Goal: Information Seeking & Learning: Learn about a topic

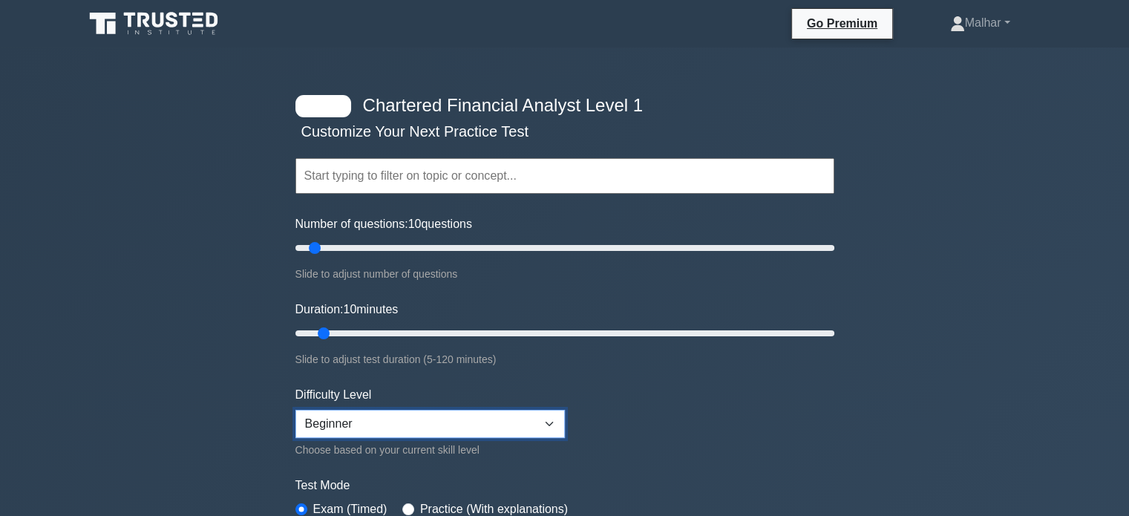
click at [356, 422] on select "Beginner Intermediate Expert" at bounding box center [429, 424] width 269 height 28
select select "intermediate"
click at [295, 410] on select "Beginner Intermediate Expert" at bounding box center [429, 424] width 269 height 28
drag, startPoint x: 313, startPoint y: 248, endPoint x: 419, endPoint y: 255, distance: 105.6
type input "50"
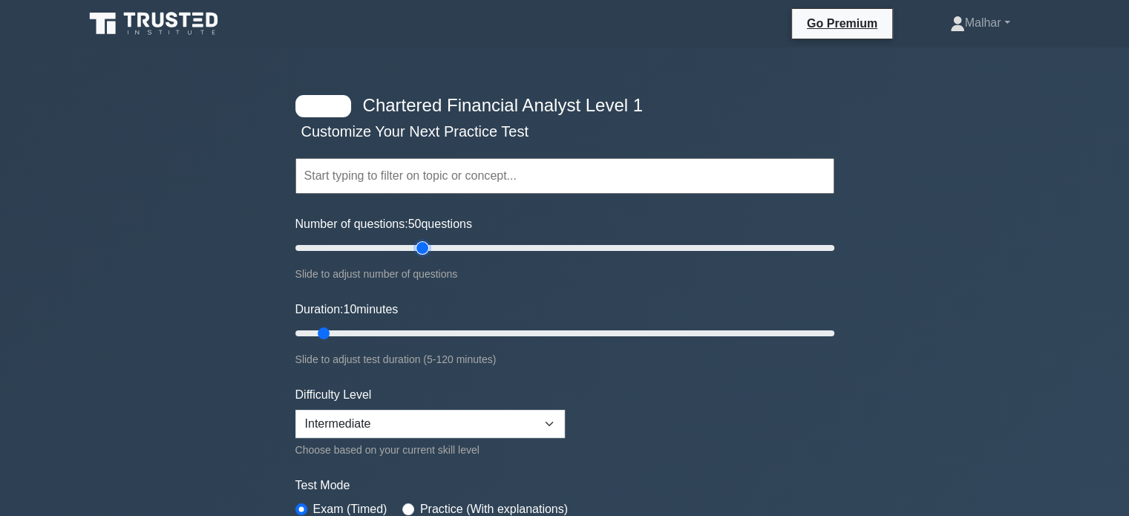
click at [419, 255] on input "Number of questions: 50 questions" at bounding box center [564, 248] width 539 height 18
drag, startPoint x: 324, startPoint y: 329, endPoint x: 504, endPoint y: 324, distance: 180.4
type input "50"
click at [504, 324] on input "Duration: 50 minutes" at bounding box center [564, 333] width 539 height 18
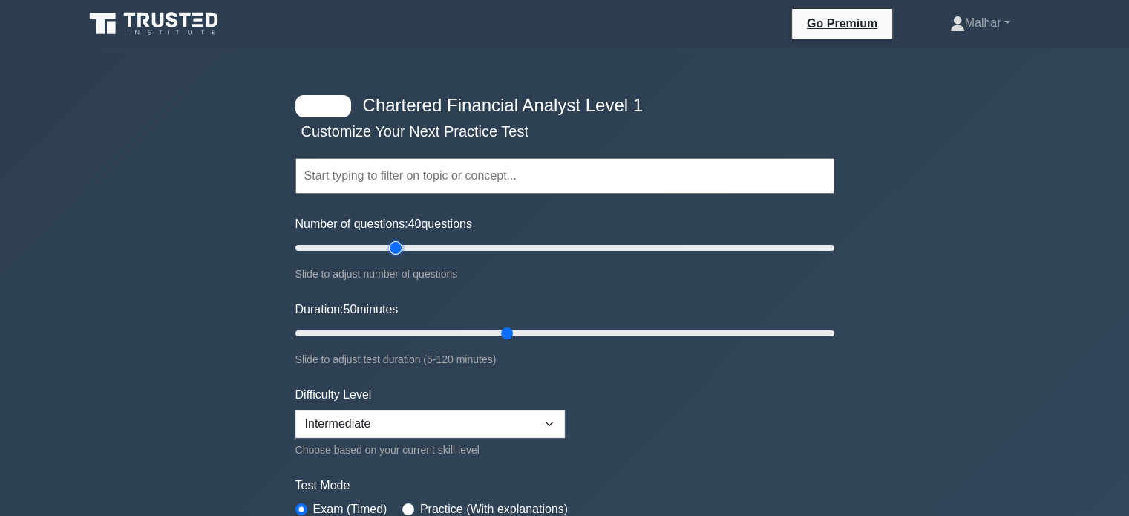
drag, startPoint x: 411, startPoint y: 252, endPoint x: 396, endPoint y: 254, distance: 14.9
click at [396, 254] on input "Number of questions: 40 questions" at bounding box center [564, 248] width 539 height 18
drag, startPoint x: 399, startPoint y: 243, endPoint x: 419, endPoint y: 247, distance: 19.7
type input "50"
click at [419, 247] on input "Number of questions: 50 questions" at bounding box center [564, 248] width 539 height 18
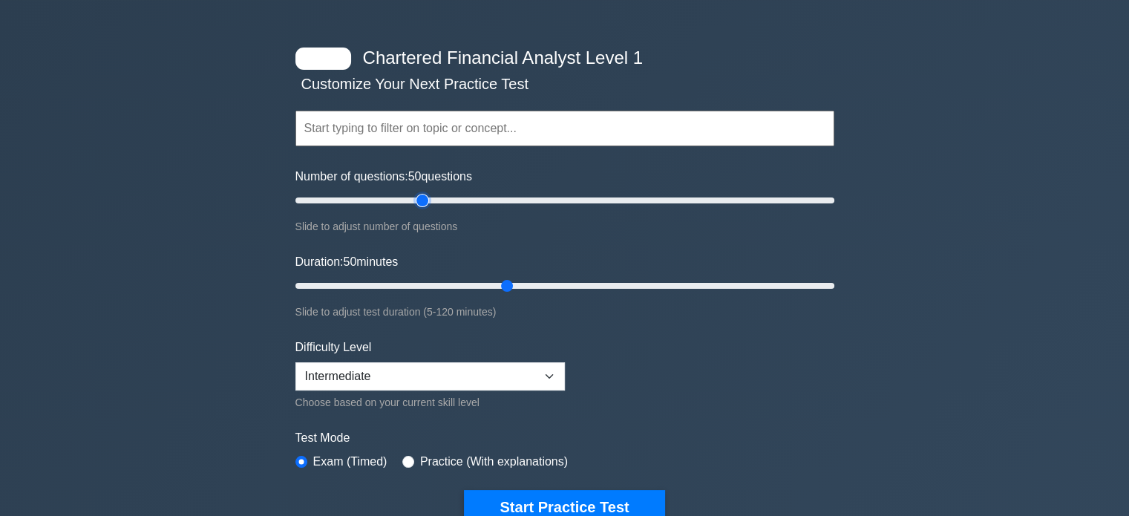
scroll to position [445, 0]
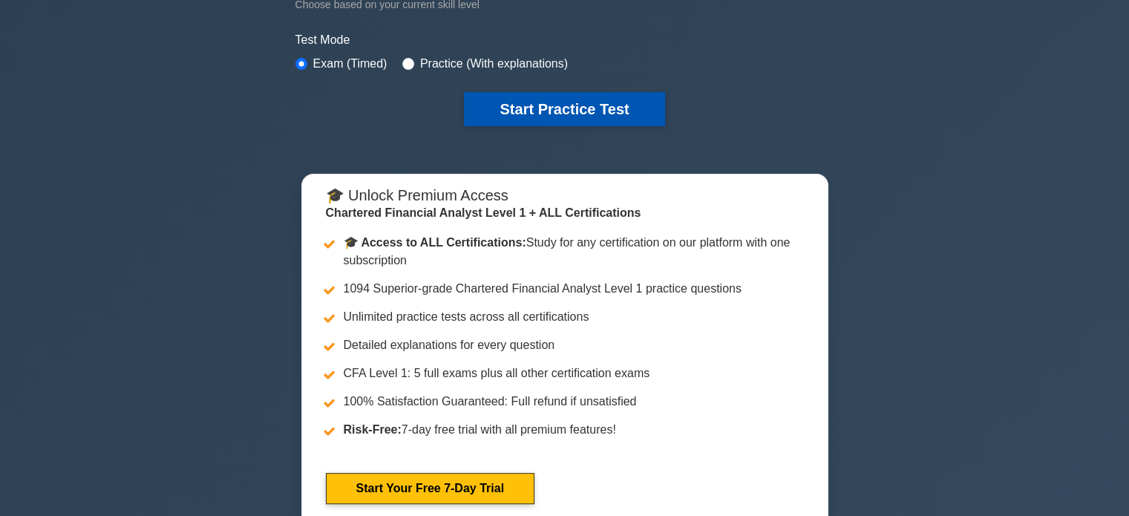
click at [546, 106] on button "Start Practice Test" at bounding box center [564, 109] width 200 height 34
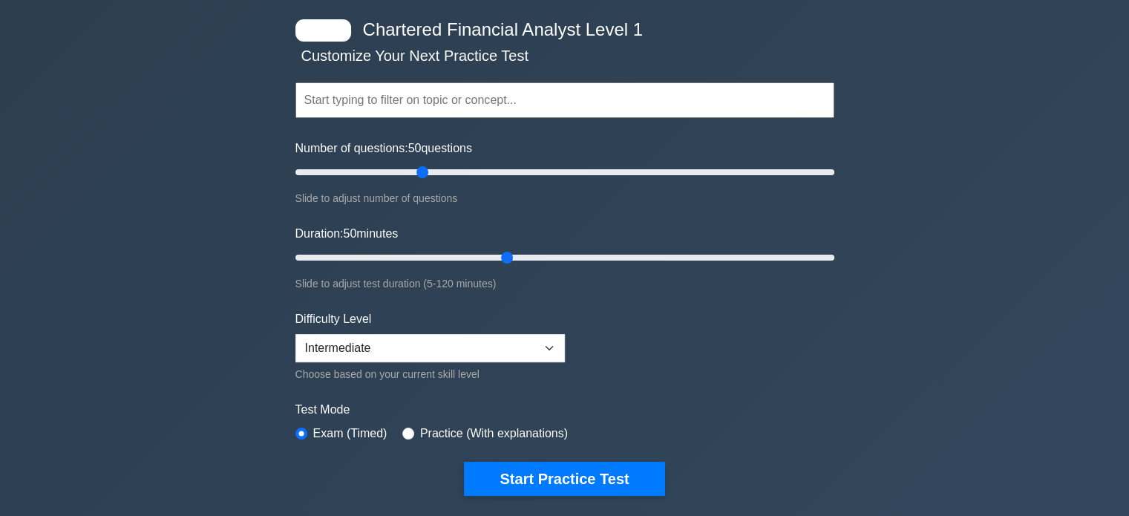
scroll to position [148, 0]
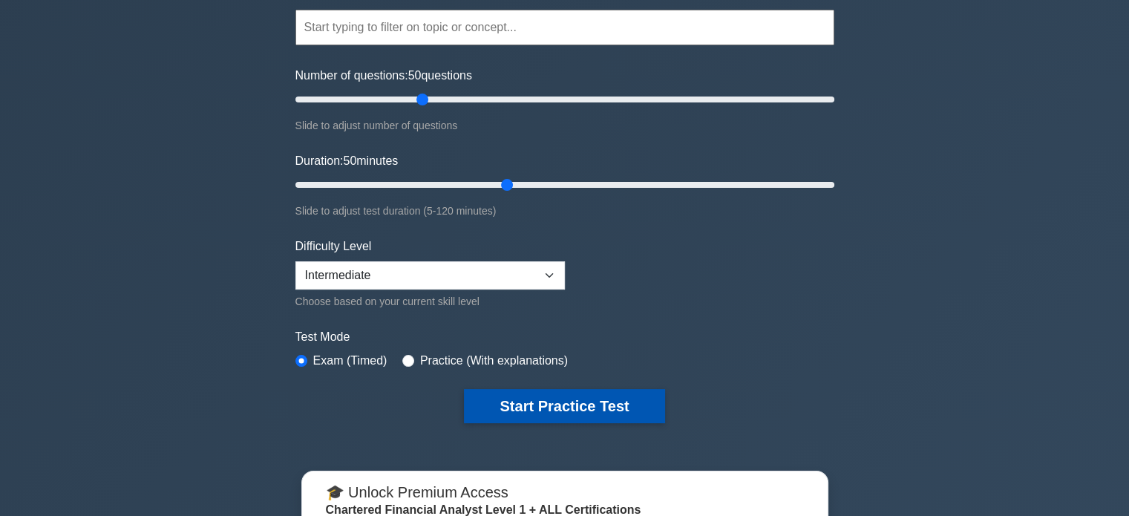
click at [575, 396] on button "Start Practice Test" at bounding box center [564, 406] width 200 height 34
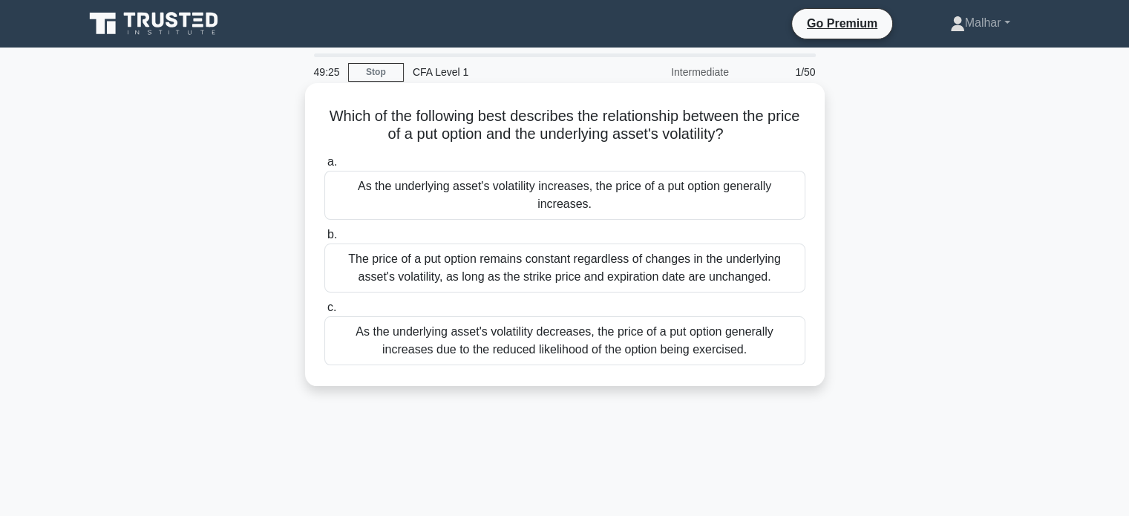
click at [720, 324] on div "As the underlying asset's volatility decreases, the price of a put option gener…" at bounding box center [564, 340] width 481 height 49
click at [324, 312] on input "c. As the underlying asset's volatility decreases, the price of a put option ge…" at bounding box center [324, 308] width 0 height 10
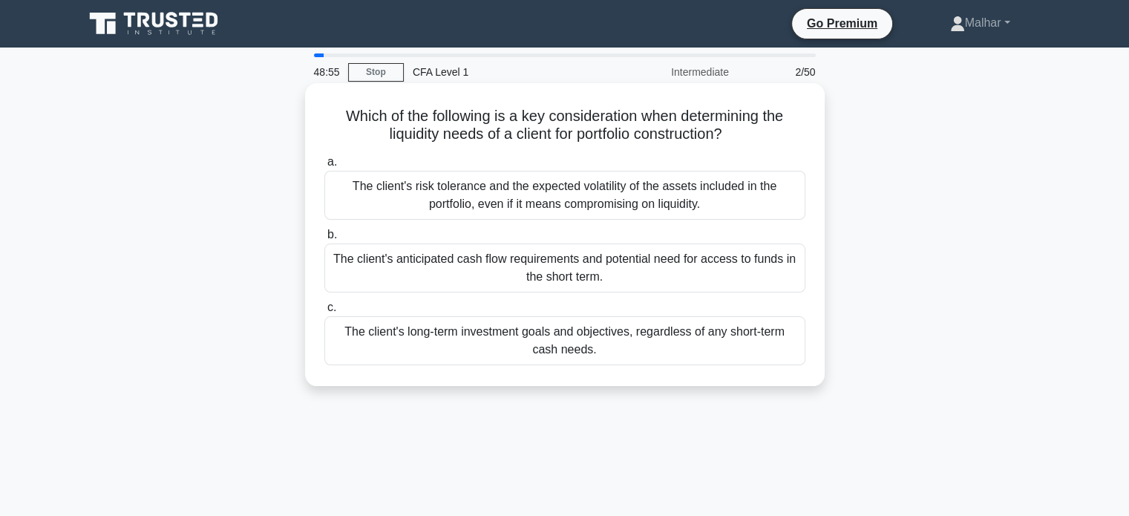
click at [689, 201] on div "The client's risk tolerance and the expected volatility of the assets included …" at bounding box center [564, 195] width 481 height 49
click at [324, 167] on input "a. The client's risk tolerance and the expected volatility of the assets includ…" at bounding box center [324, 162] width 0 height 10
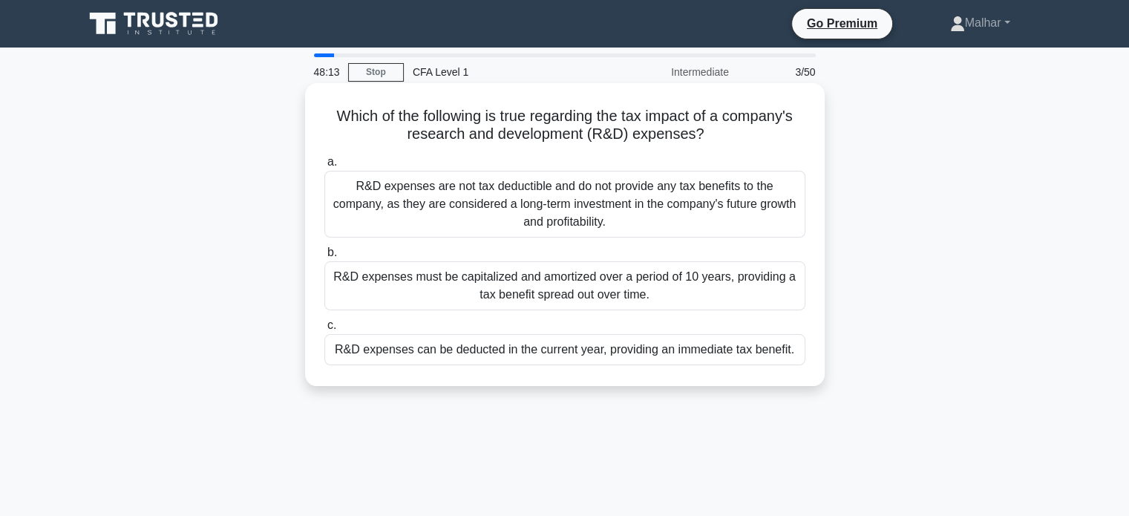
click at [695, 287] on div "R&D expenses must be capitalized and amortized over a period of 10 years, provi…" at bounding box center [564, 285] width 481 height 49
click at [324, 258] on input "b. R&D expenses must be capitalized and amortized over a period of 10 years, pr…" at bounding box center [324, 253] width 0 height 10
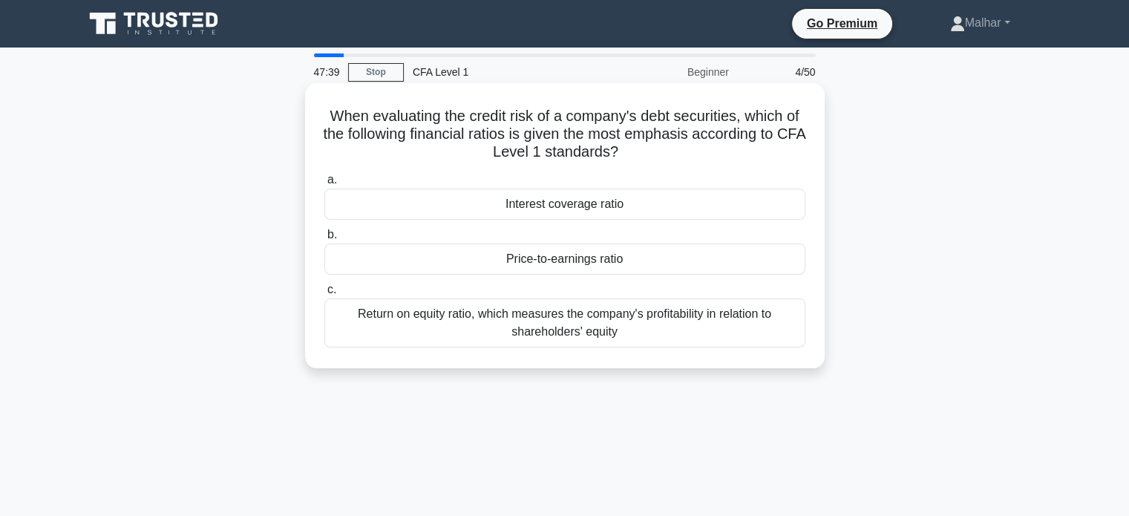
click at [600, 204] on div "Interest coverage ratio" at bounding box center [564, 204] width 481 height 31
click at [324, 185] on input "a. Interest coverage ratio" at bounding box center [324, 180] width 0 height 10
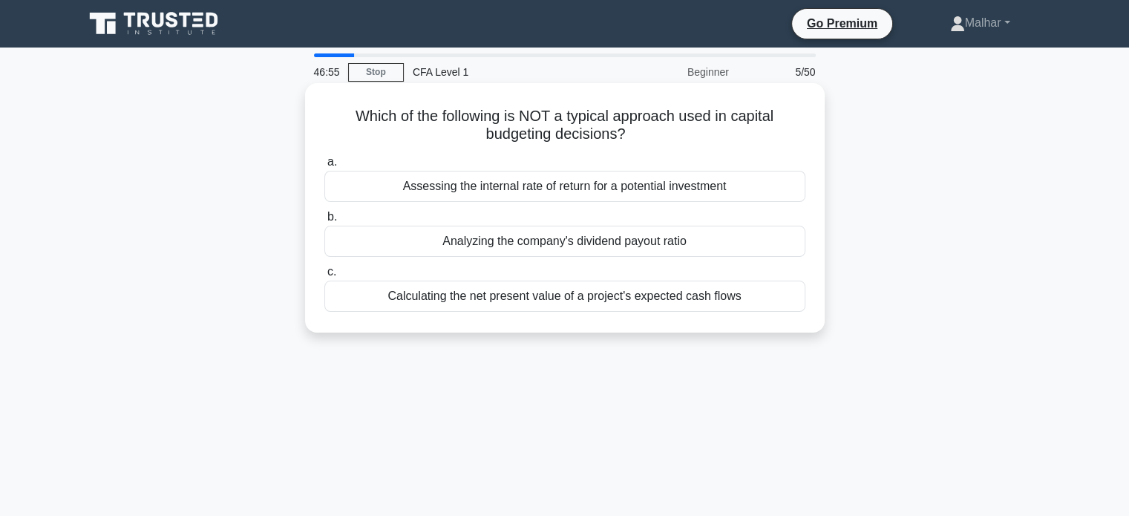
click at [613, 252] on div "Analyzing the company's dividend payout ratio" at bounding box center [564, 241] width 481 height 31
click at [324, 222] on input "b. Analyzing the company's dividend payout ratio" at bounding box center [324, 217] width 0 height 10
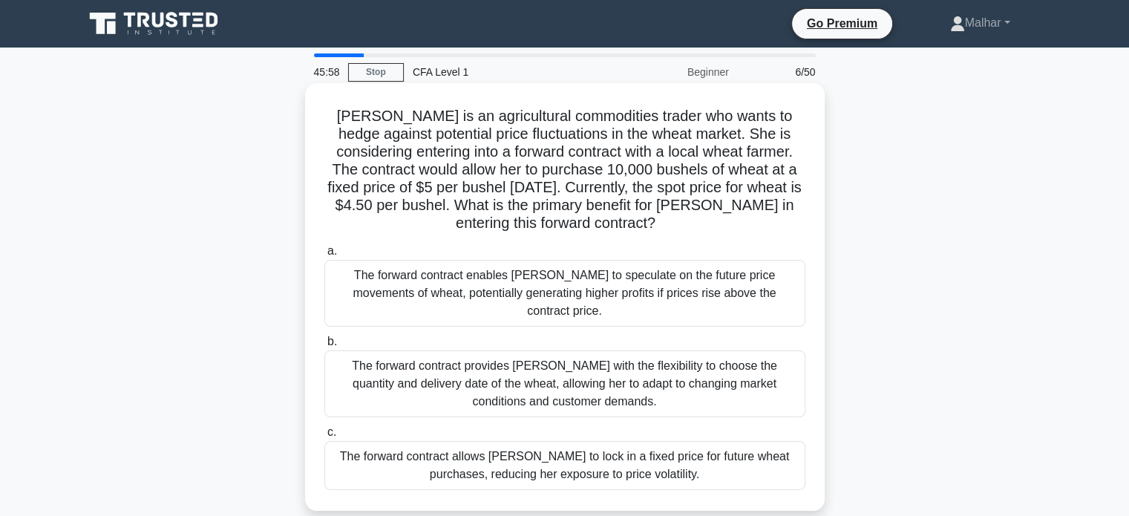
click at [667, 290] on div "The forward contract enables [PERSON_NAME] to speculate on the future price mov…" at bounding box center [564, 293] width 481 height 67
click at [324, 256] on input "a. The forward contract enables [PERSON_NAME] to speculate on the future price …" at bounding box center [324, 251] width 0 height 10
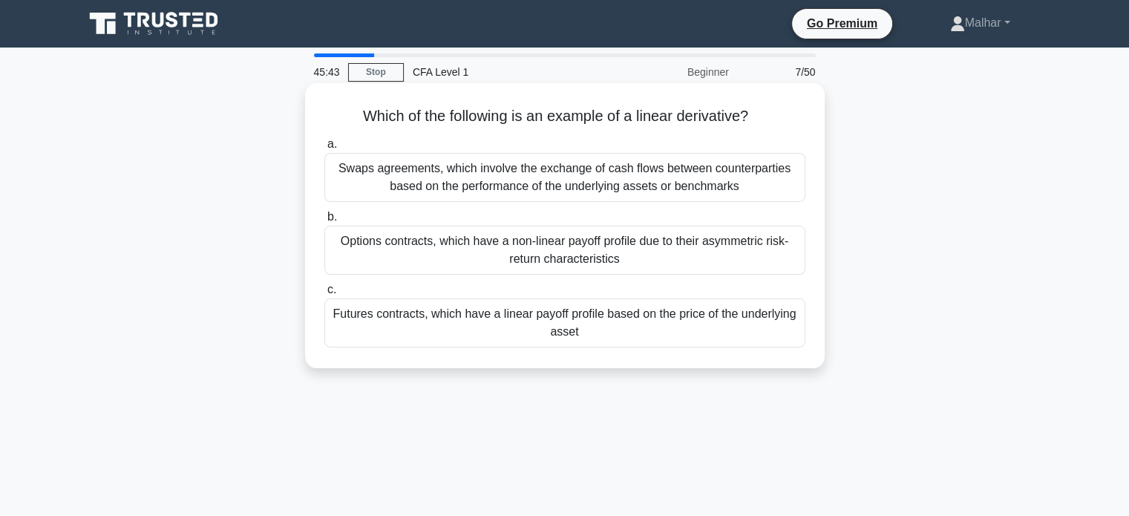
click at [656, 177] on div "Swaps agreements, which involve the exchange of cash flows between counterparti…" at bounding box center [564, 177] width 481 height 49
click at [324, 149] on input "a. Swaps agreements, which involve the exchange of cash flows between counterpa…" at bounding box center [324, 145] width 0 height 10
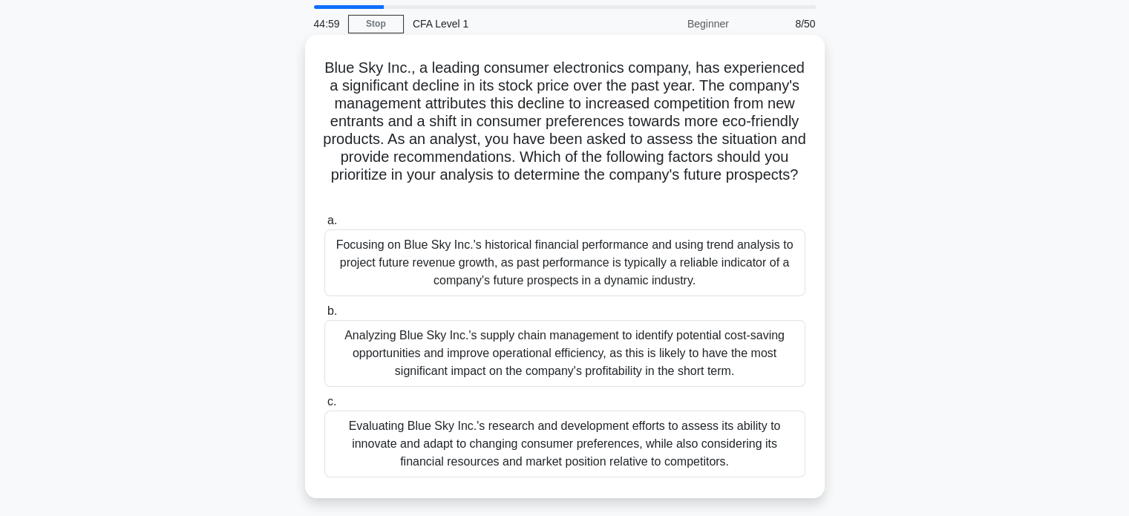
scroll to position [74, 0]
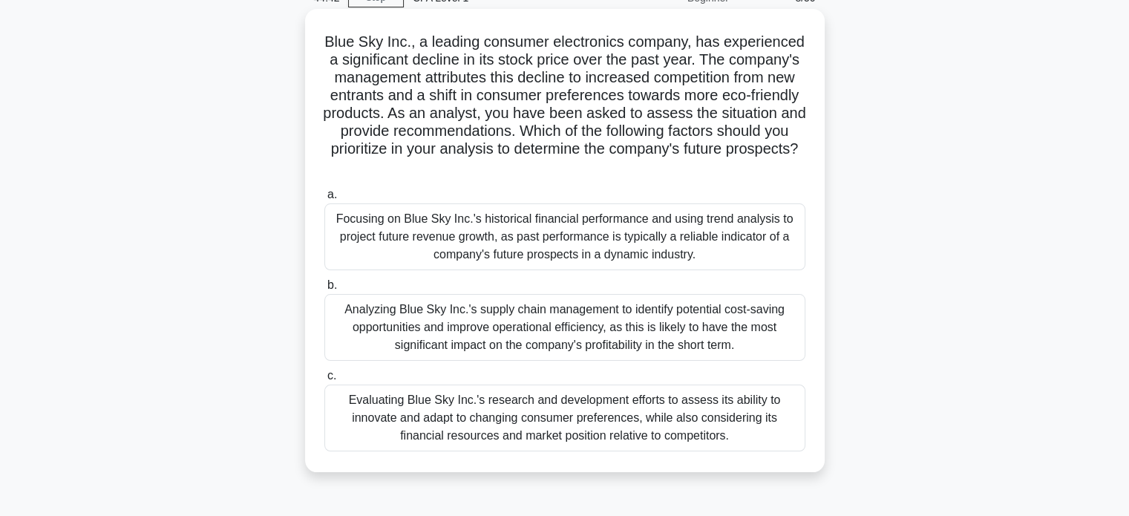
click at [585, 393] on div "Evaluating Blue Sky Inc.'s research and development efforts to assess its abili…" at bounding box center [564, 417] width 481 height 67
click at [324, 381] on input "c. Evaluating Blue Sky Inc.'s research and development efforts to assess its ab…" at bounding box center [324, 376] width 0 height 10
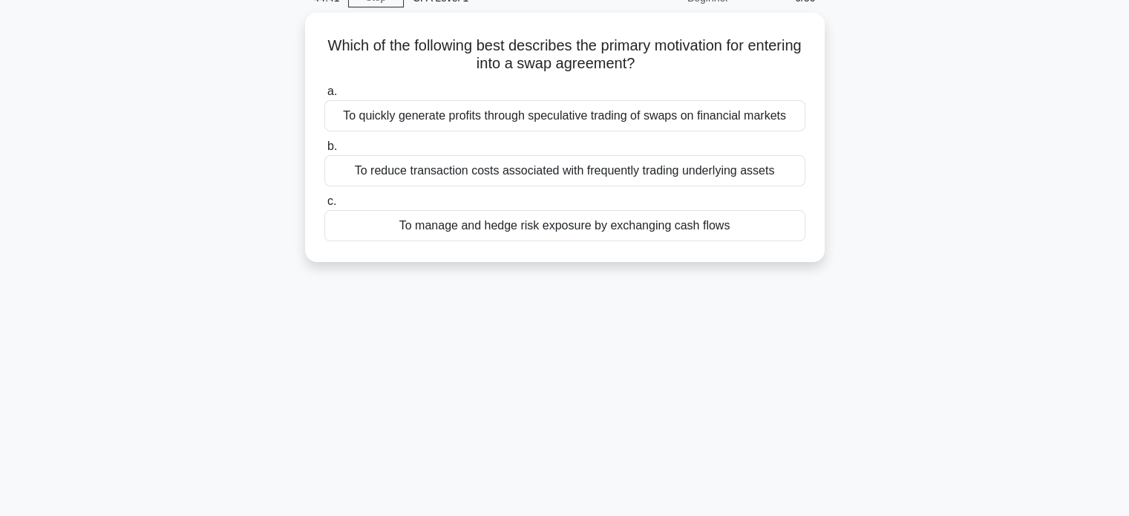
scroll to position [0, 0]
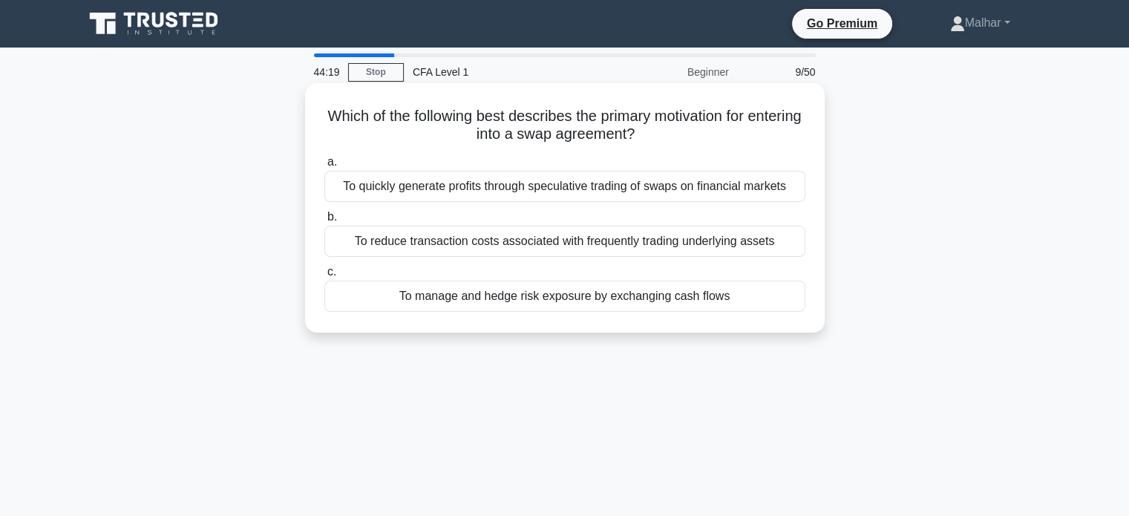
click at [629, 299] on div "To manage and hedge risk exposure by exchanging cash flows" at bounding box center [564, 296] width 481 height 31
click at [324, 277] on input "c. To manage and hedge risk exposure by exchanging cash flows" at bounding box center [324, 272] width 0 height 10
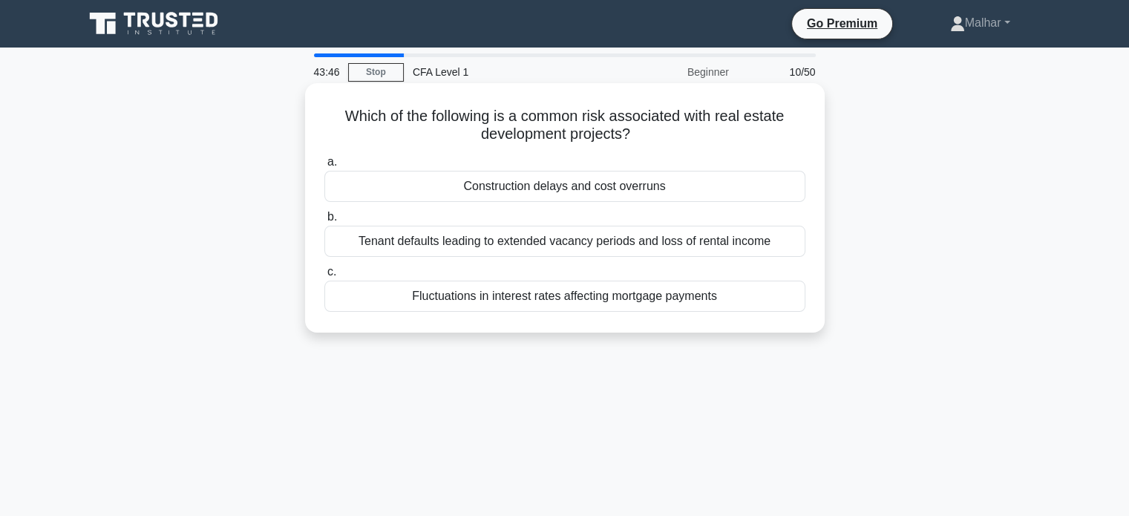
click at [549, 191] on div "Construction delays and cost overruns" at bounding box center [564, 186] width 481 height 31
click at [324, 167] on input "a. Construction delays and cost overruns" at bounding box center [324, 162] width 0 height 10
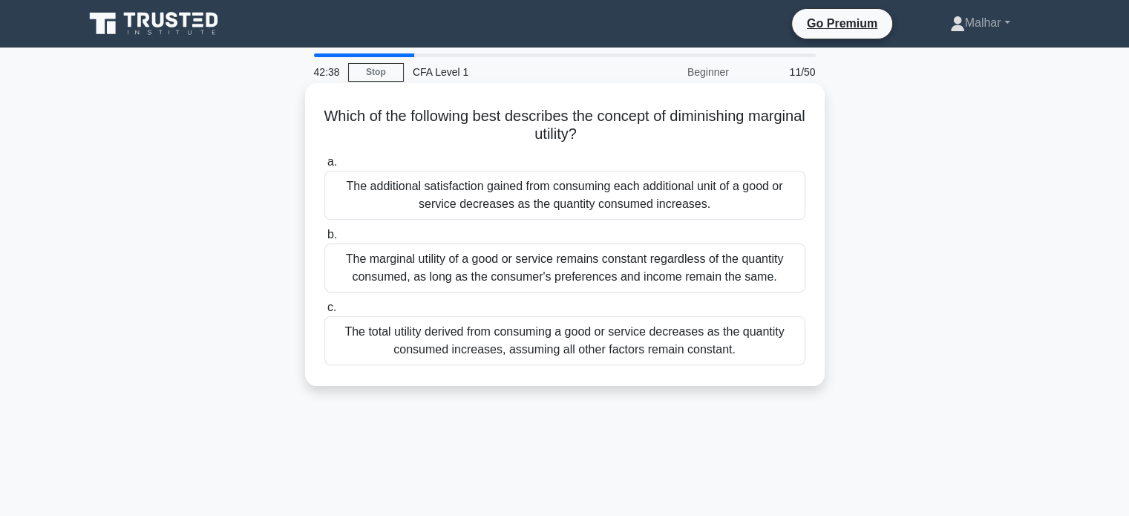
click at [577, 260] on div "The marginal utility of a good or service remains constant regardless of the qu…" at bounding box center [564, 267] width 481 height 49
click at [324, 240] on input "b. The marginal utility of a good or service remains constant regardless of the…" at bounding box center [324, 235] width 0 height 10
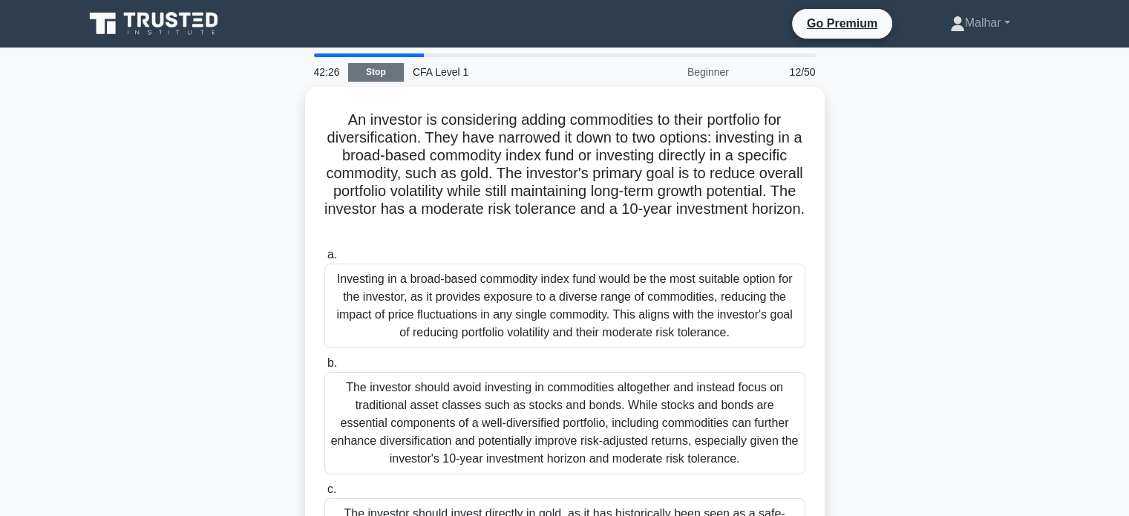
click at [386, 74] on link "Stop" at bounding box center [376, 72] width 56 height 19
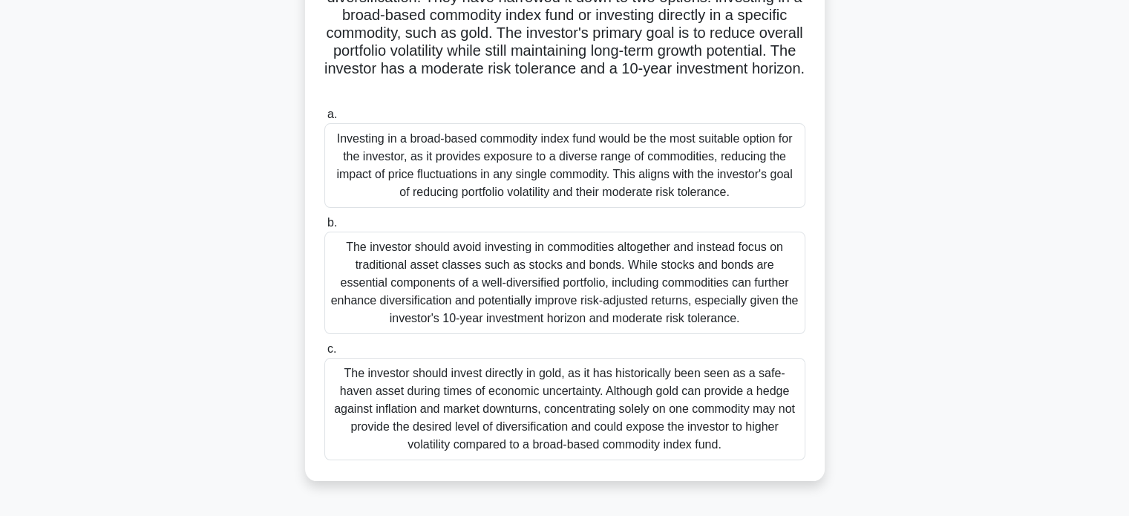
scroll to position [223, 0]
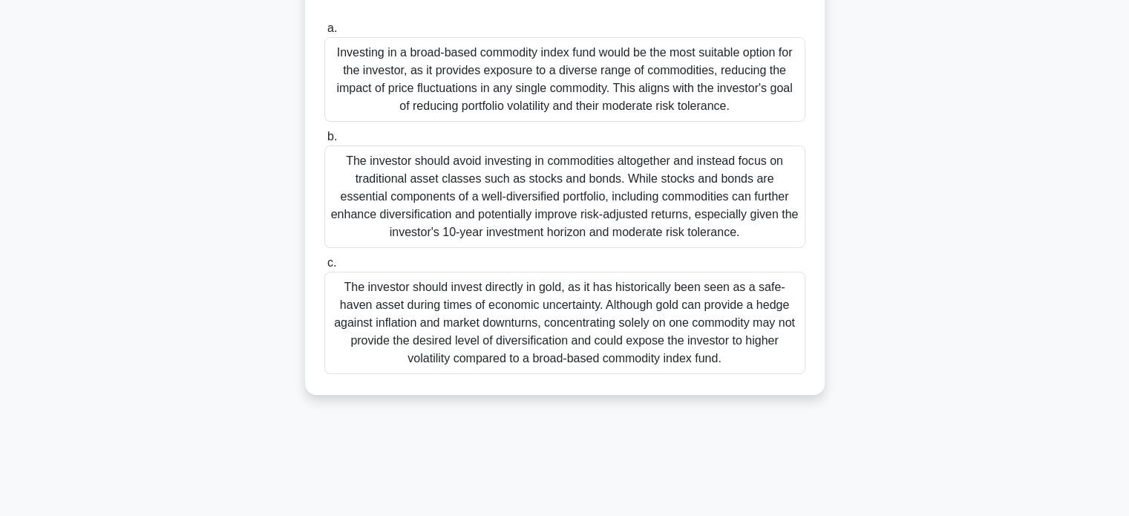
click at [637, 192] on div "The investor should avoid investing in commodities altogether and instead focus…" at bounding box center [564, 196] width 481 height 102
click at [324, 142] on input "b. The investor should avoid investing in commodities altogether and instead fo…" at bounding box center [324, 137] width 0 height 10
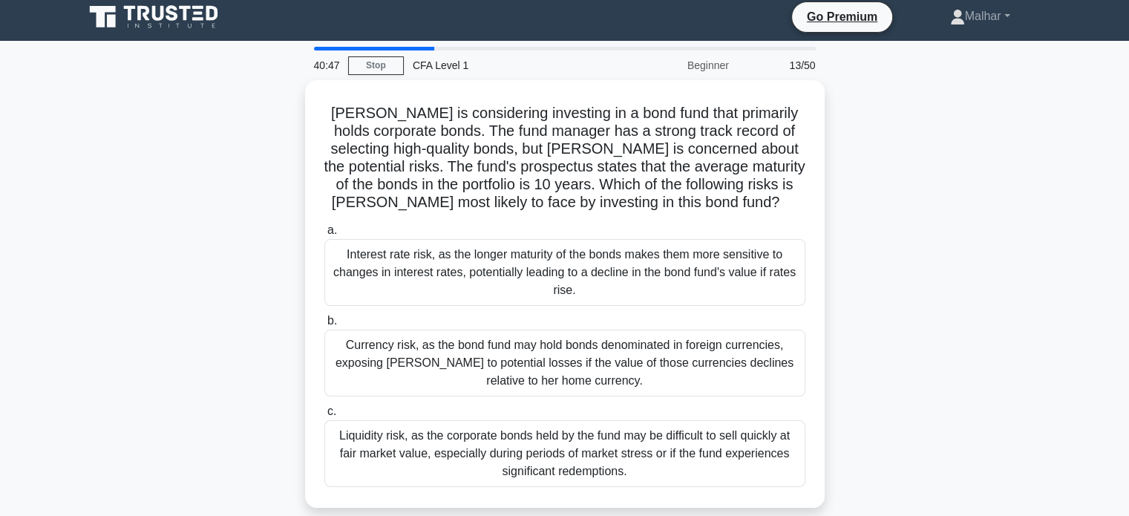
scroll to position [0, 0]
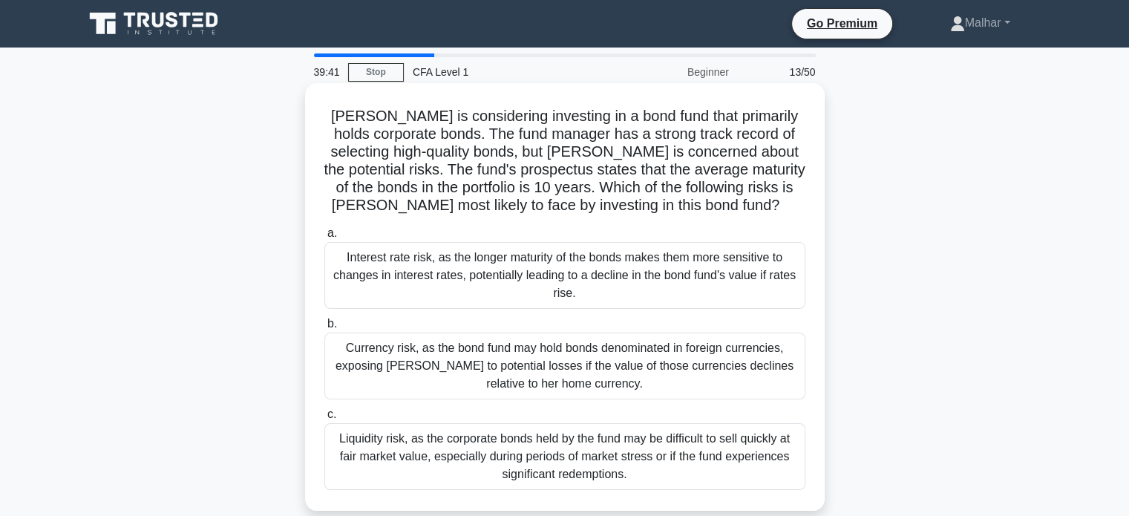
click at [644, 269] on div "Interest rate risk, as the longer maturity of the bonds makes them more sensiti…" at bounding box center [564, 275] width 481 height 67
click at [324, 238] on input "a. Interest rate risk, as the longer maturity of the bonds makes them more sens…" at bounding box center [324, 234] width 0 height 10
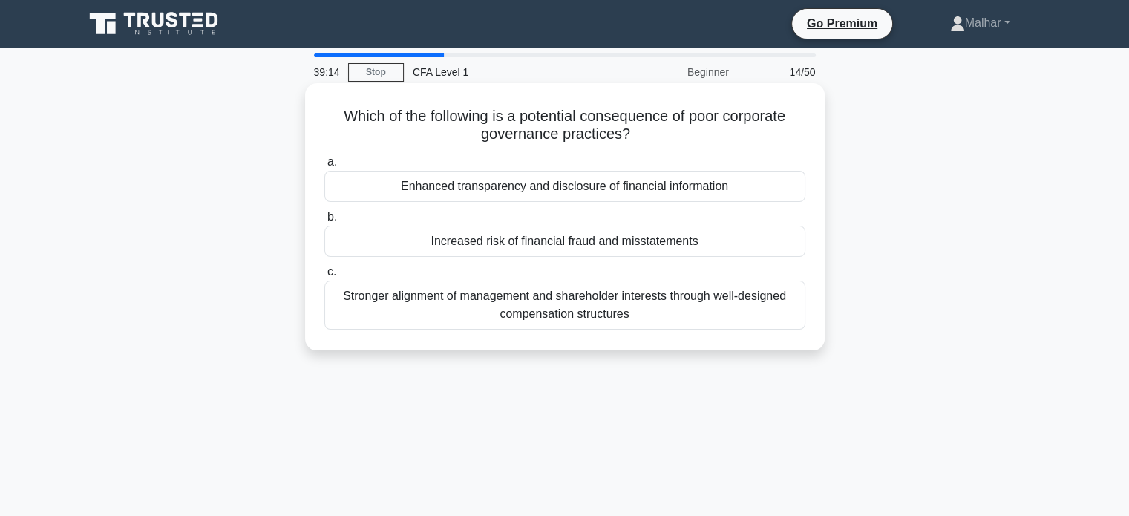
click at [717, 243] on div "Increased risk of financial fraud and misstatements" at bounding box center [564, 241] width 481 height 31
click at [324, 222] on input "b. Increased risk of financial fraud and misstatements" at bounding box center [324, 217] width 0 height 10
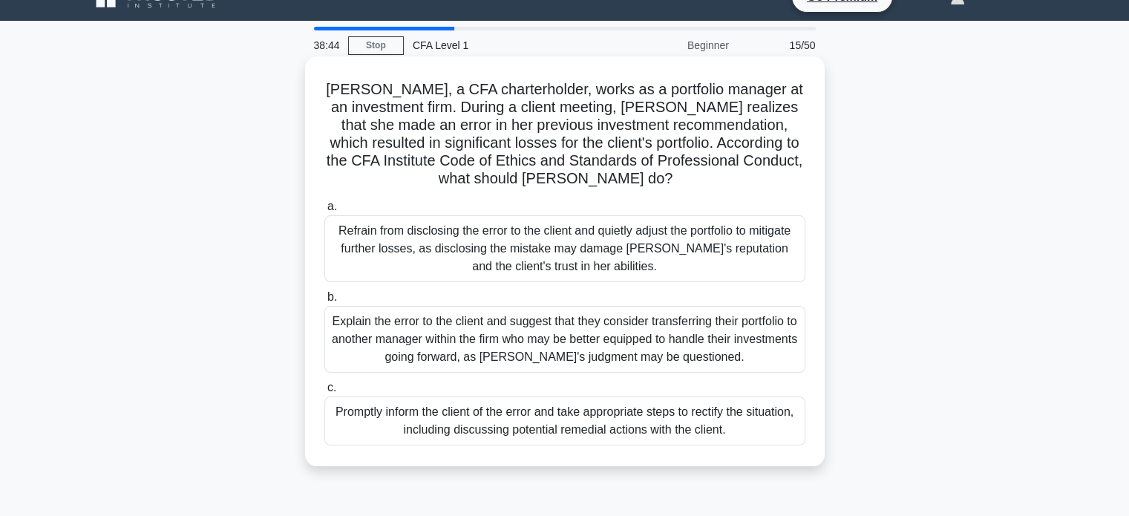
scroll to position [74, 0]
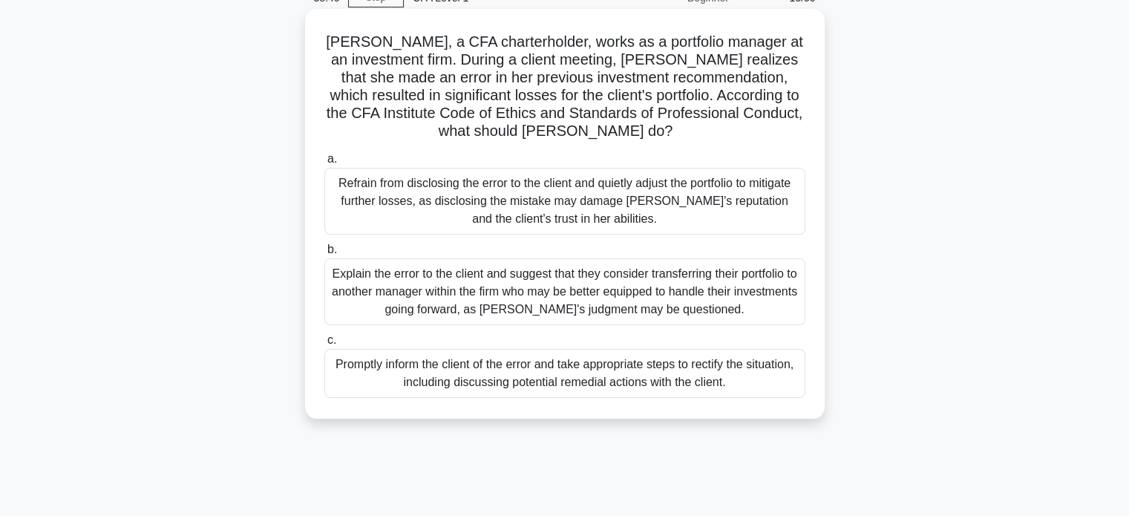
click at [741, 379] on div "Promptly inform the client of the error and take appropriate steps to rectify t…" at bounding box center [564, 373] width 481 height 49
click at [324, 345] on input "c. Promptly inform the client of the error and take appropriate steps to rectif…" at bounding box center [324, 340] width 0 height 10
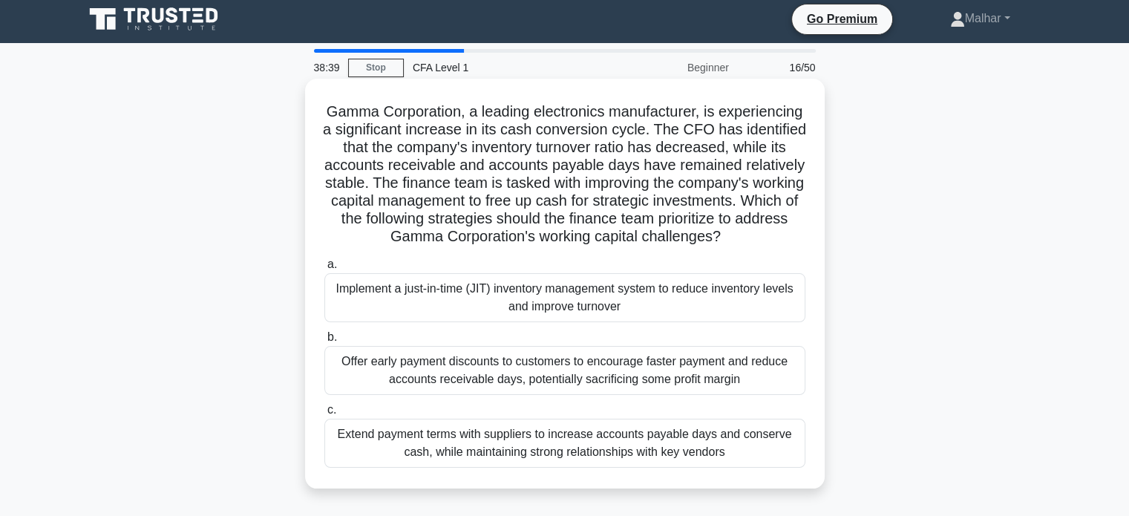
scroll to position [0, 0]
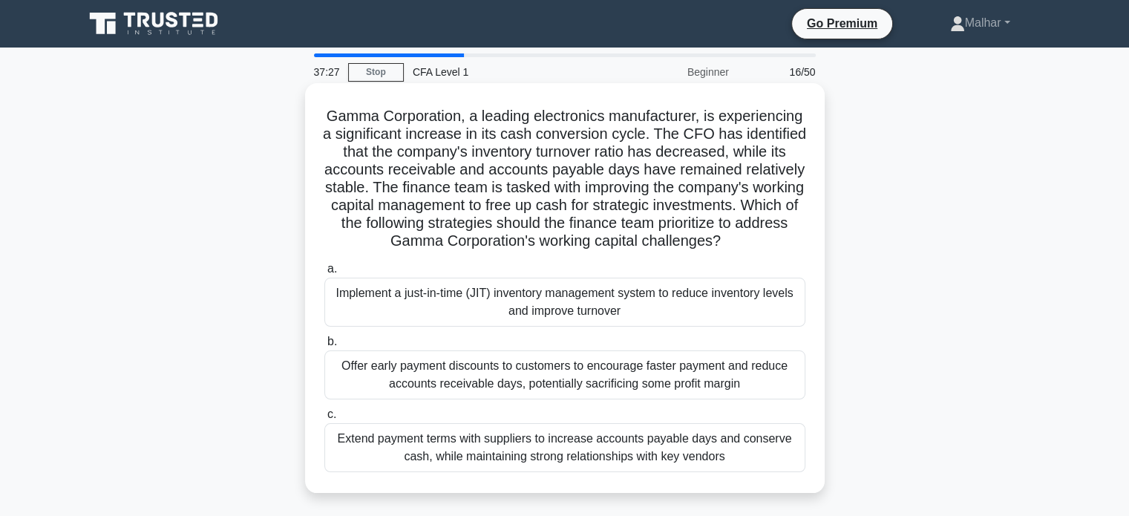
click at [576, 320] on div "Implement a just-in-time (JIT) inventory management system to reduce inventory …" at bounding box center [564, 302] width 481 height 49
click at [324, 274] on input "a. Implement a just-in-time (JIT) inventory management system to reduce invento…" at bounding box center [324, 269] width 0 height 10
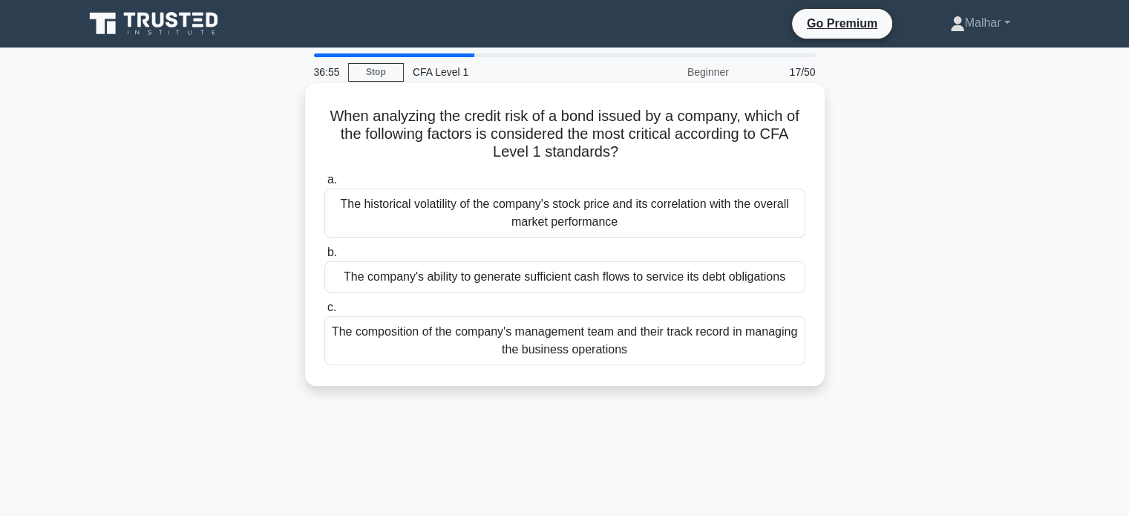
click at [675, 344] on div "The composition of the company's management team and their track record in mana…" at bounding box center [564, 340] width 481 height 49
click at [324, 312] on input "c. The composition of the company's management team and their track record in m…" at bounding box center [324, 308] width 0 height 10
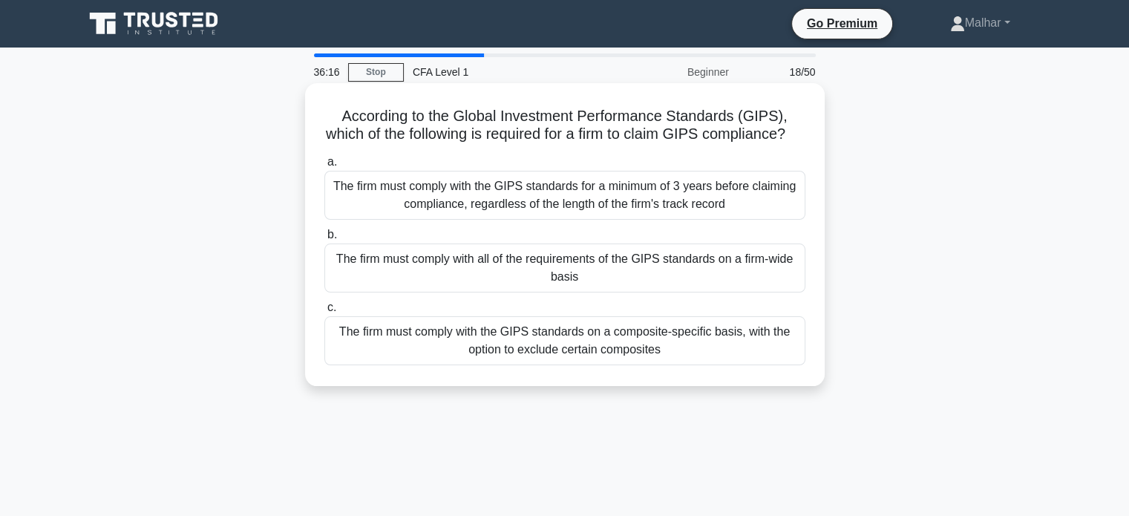
click at [696, 219] on div "The firm must comply with the GIPS standards for a minimum of 3 years before cl…" at bounding box center [564, 195] width 481 height 49
click at [324, 167] on input "a. The firm must comply with the GIPS standards for a minimum of 3 years before…" at bounding box center [324, 162] width 0 height 10
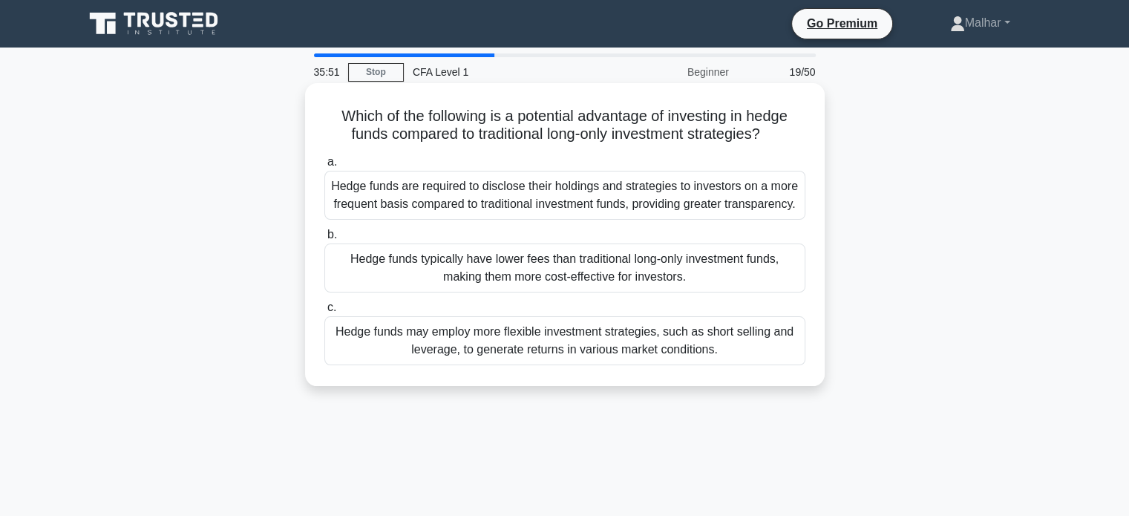
click at [676, 192] on div "Hedge funds are required to disclose their holdings and strategies to investors…" at bounding box center [564, 195] width 481 height 49
click at [698, 196] on div "Hedge funds are required to disclose their holdings and strategies to investors…" at bounding box center [564, 195] width 481 height 49
click at [324, 167] on input "a. Hedge funds are required to disclose their holdings and strategies to invest…" at bounding box center [324, 162] width 0 height 10
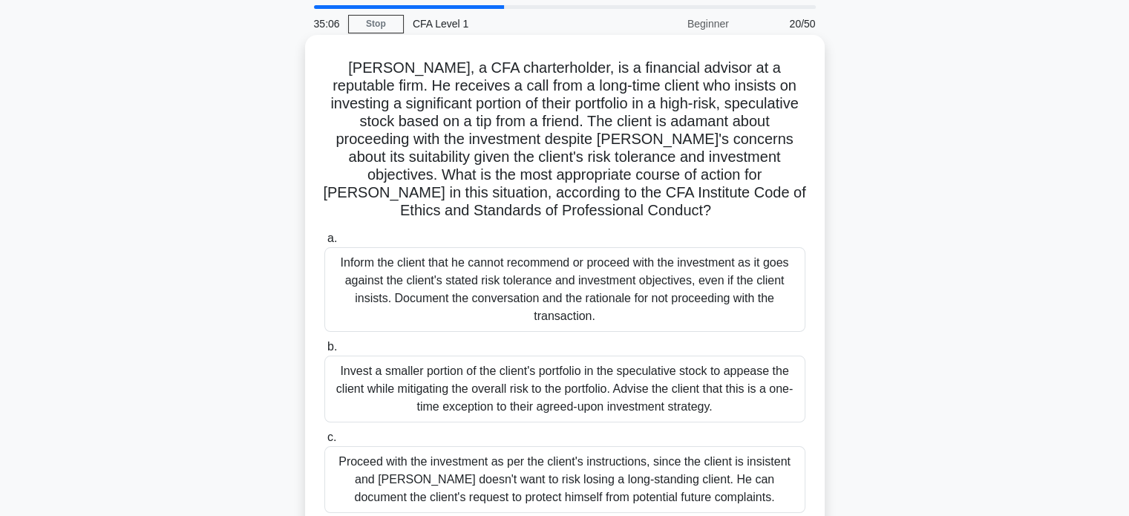
scroll to position [74, 0]
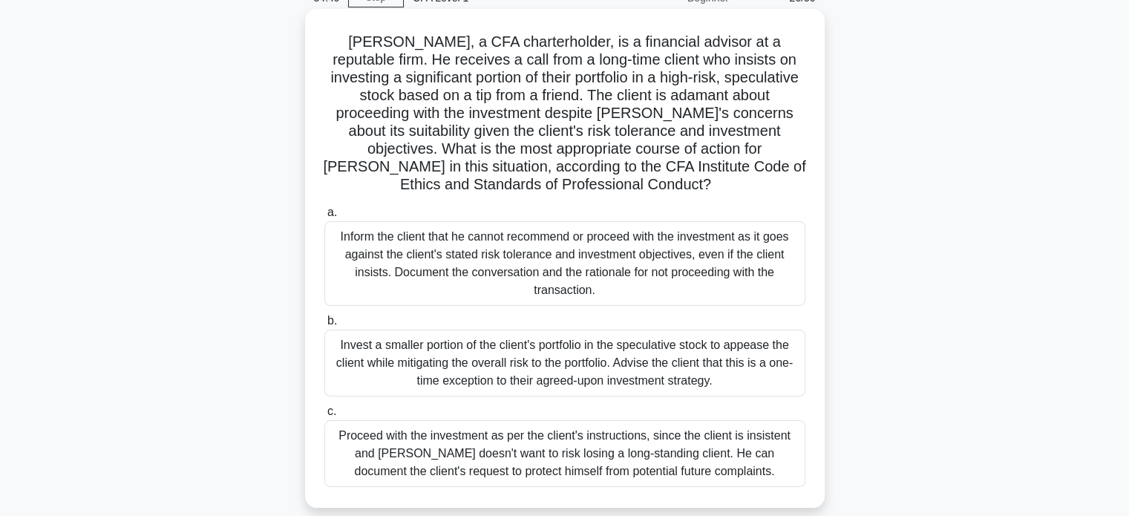
click at [516, 348] on div "Invest a smaller portion of the client's portfolio in the speculative stock to …" at bounding box center [564, 363] width 481 height 67
click at [324, 326] on input "b. Invest a smaller portion of the client's portfolio in the speculative stock …" at bounding box center [324, 321] width 0 height 10
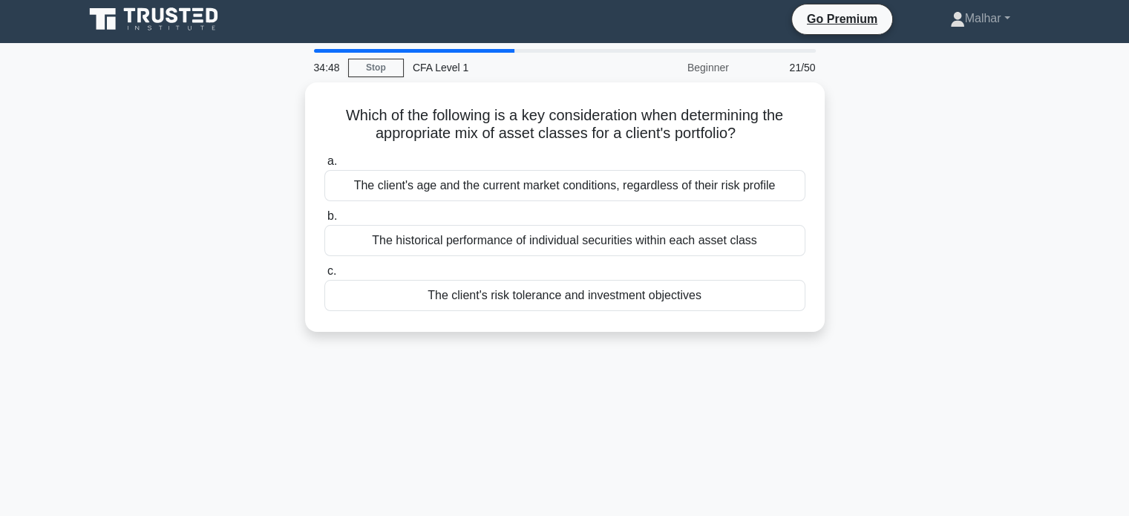
scroll to position [0, 0]
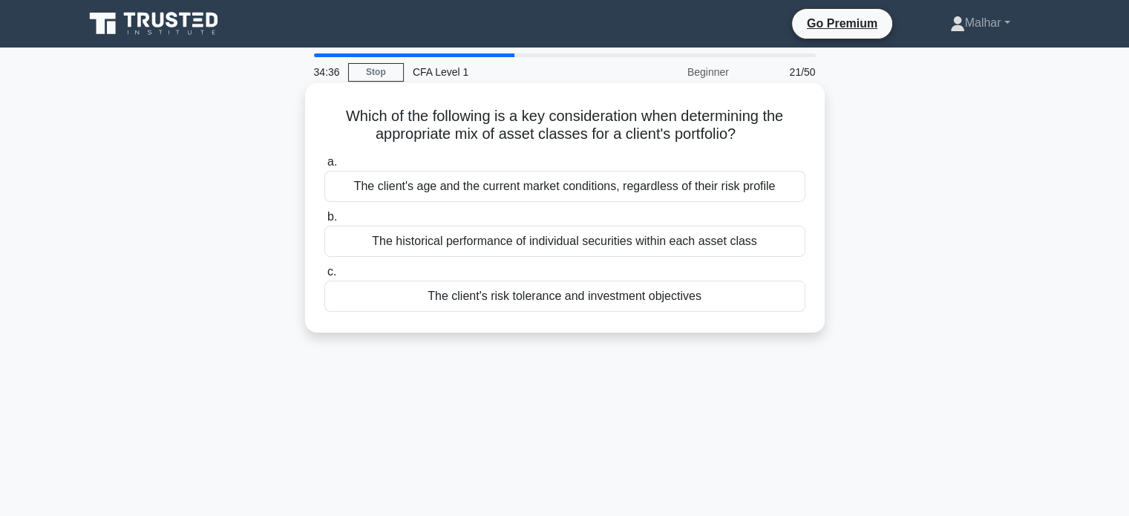
click at [411, 291] on div "The client's risk tolerance and investment objectives" at bounding box center [564, 296] width 481 height 31
click at [324, 277] on input "c. The client's risk tolerance and investment objectives" at bounding box center [324, 272] width 0 height 10
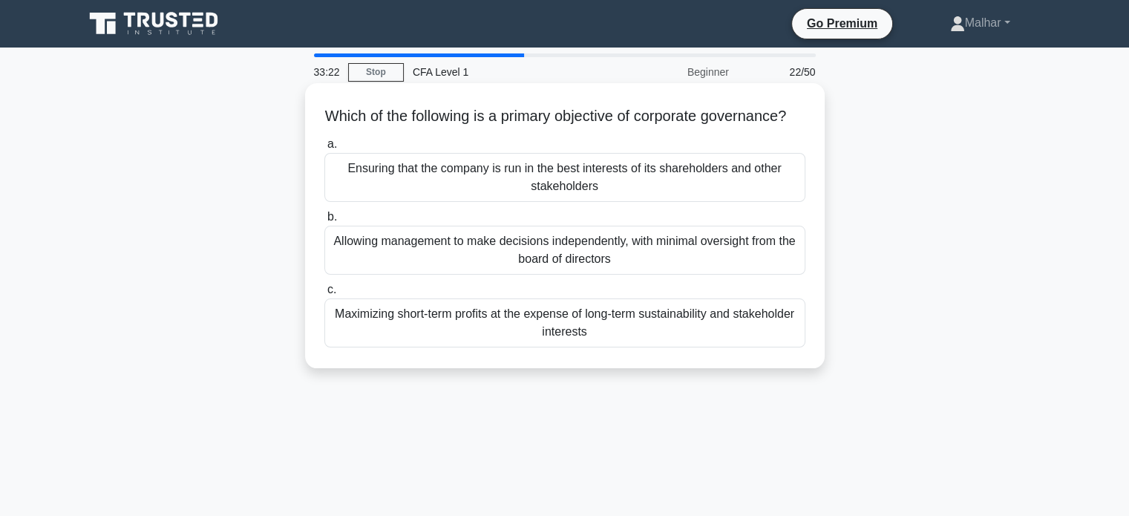
click at [414, 194] on div "Ensuring that the company is run in the best interests of its shareholders and …" at bounding box center [564, 177] width 481 height 49
click at [324, 149] on input "a. Ensuring that the company is run in the best interests of its shareholders a…" at bounding box center [324, 145] width 0 height 10
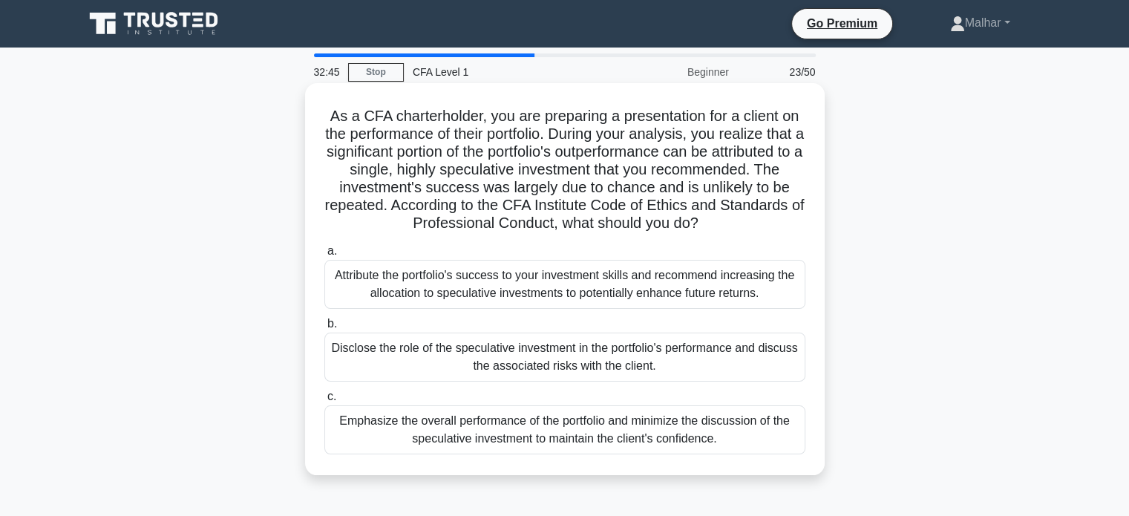
click at [567, 356] on div "Disclose the role of the speculative investment in the portfolio's performance …" at bounding box center [564, 357] width 481 height 49
click at [324, 329] on input "b. Disclose the role of the speculative investment in the portfolio's performan…" at bounding box center [324, 324] width 0 height 10
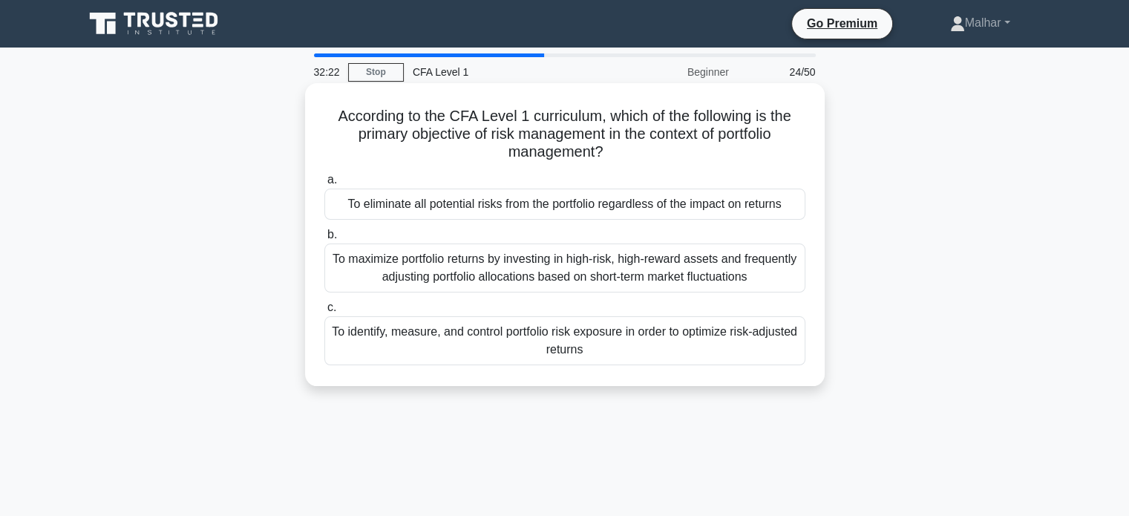
click at [615, 338] on div "To identify, measure, and control portfolio risk exposure in order to optimize …" at bounding box center [564, 340] width 481 height 49
click at [324, 312] on input "c. To identify, measure, and control portfolio risk exposure in order to optimi…" at bounding box center [324, 308] width 0 height 10
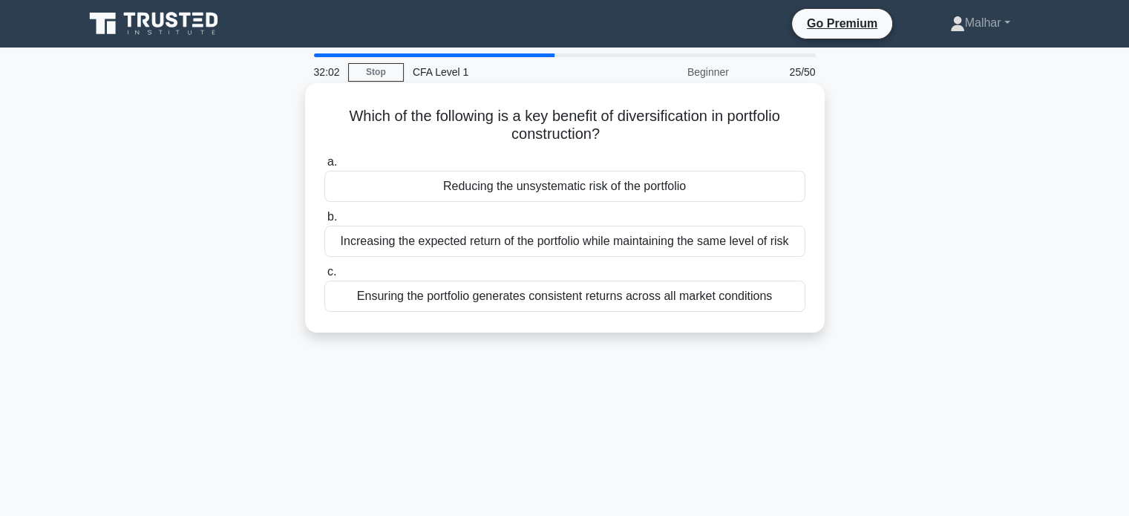
click at [667, 249] on div "Increasing the expected return of the portfolio while maintaining the same leve…" at bounding box center [564, 241] width 481 height 31
click at [324, 222] on input "b. Increasing the expected return of the portfolio while maintaining the same l…" at bounding box center [324, 217] width 0 height 10
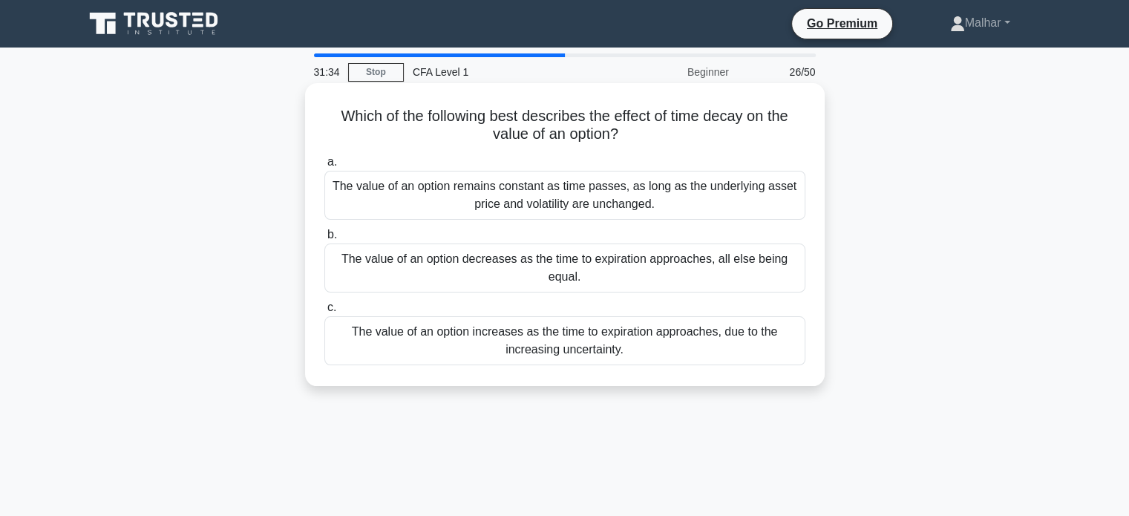
click at [635, 192] on div "The value of an option remains constant as time passes, as long as the underlyi…" at bounding box center [564, 195] width 481 height 49
click at [324, 167] on input "a. The value of an option remains constant as time passes, as long as the under…" at bounding box center [324, 162] width 0 height 10
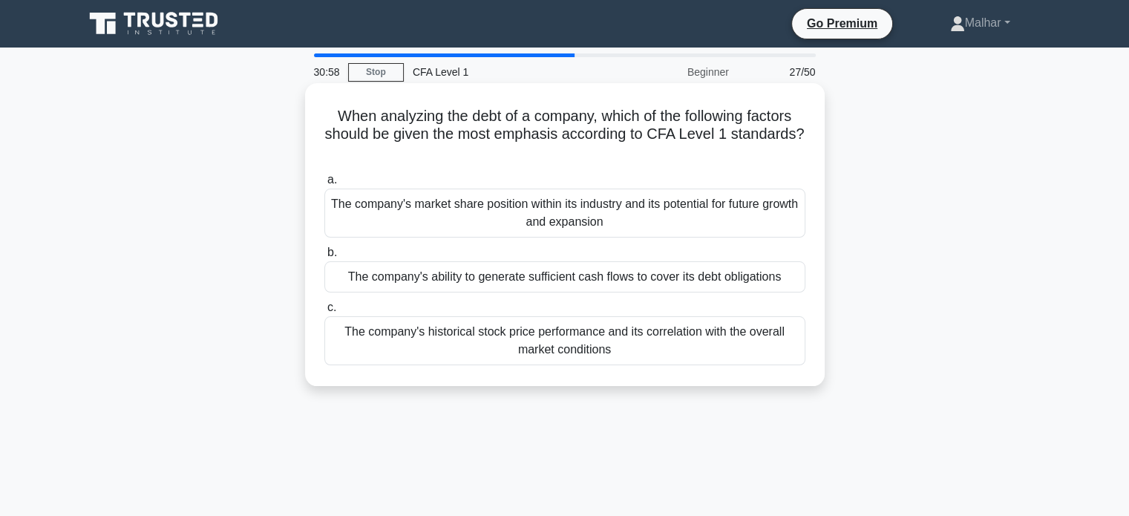
click at [671, 278] on div "The company's ability to generate sufficient cash flows to cover its debt oblig…" at bounding box center [564, 276] width 481 height 31
click at [324, 258] on input "b. The company's ability to generate sufficient cash flows to cover its debt ob…" at bounding box center [324, 253] width 0 height 10
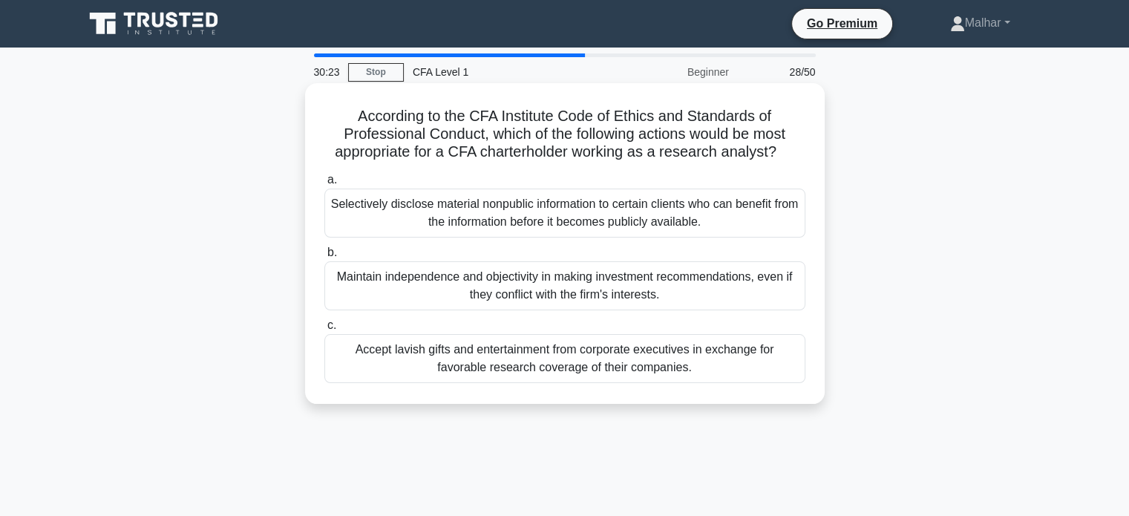
click at [629, 289] on div "Maintain independence and objectivity in making investment recommendations, eve…" at bounding box center [564, 285] width 481 height 49
click at [324, 258] on input "b. Maintain independence and objectivity in making investment recommendations, …" at bounding box center [324, 253] width 0 height 10
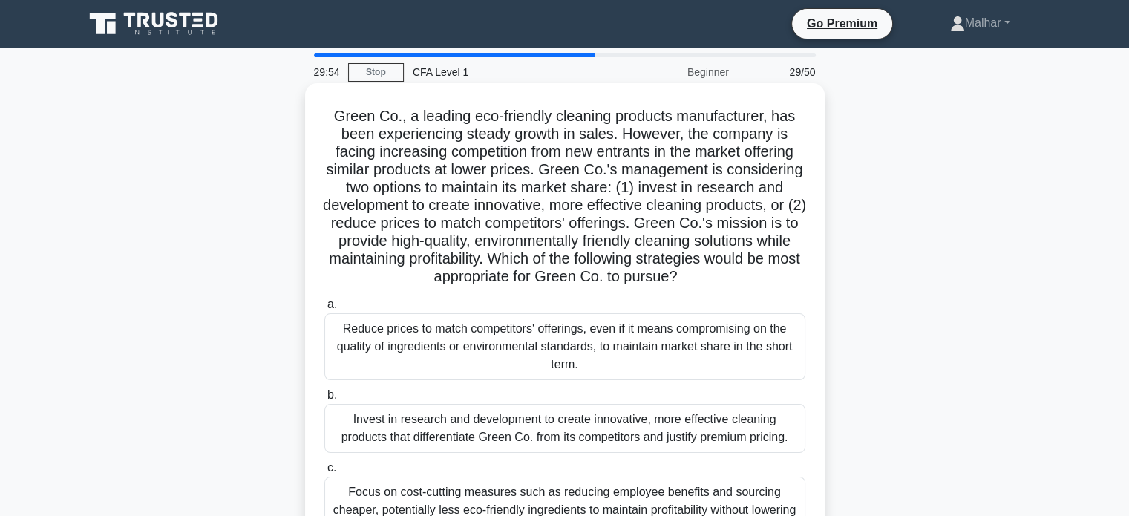
scroll to position [148, 0]
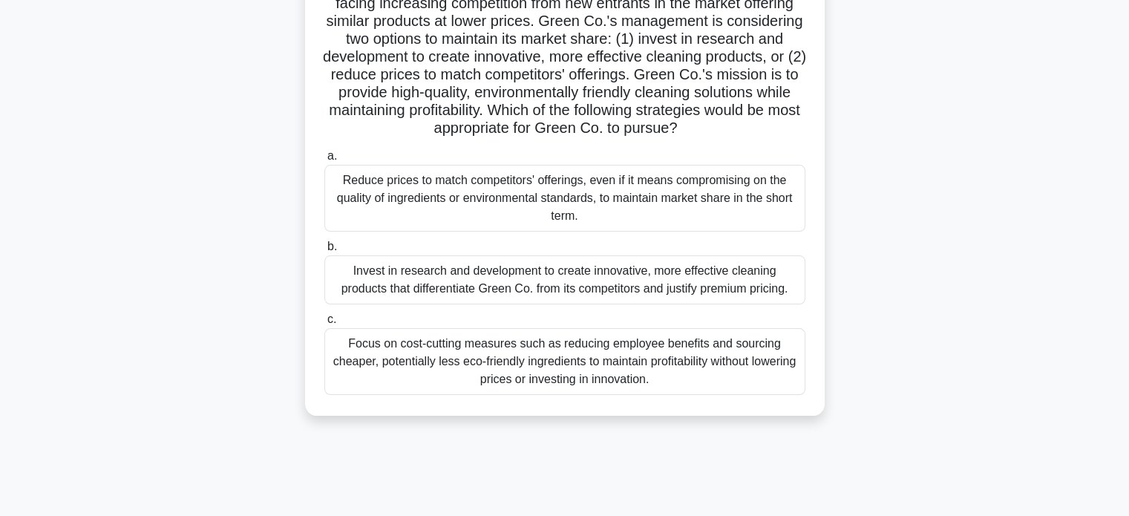
click at [621, 262] on div "Invest in research and development to create innovative, more effective cleanin…" at bounding box center [564, 279] width 481 height 49
click at [324, 252] on input "b. Invest in research and development to create innovative, more effective clea…" at bounding box center [324, 247] width 0 height 10
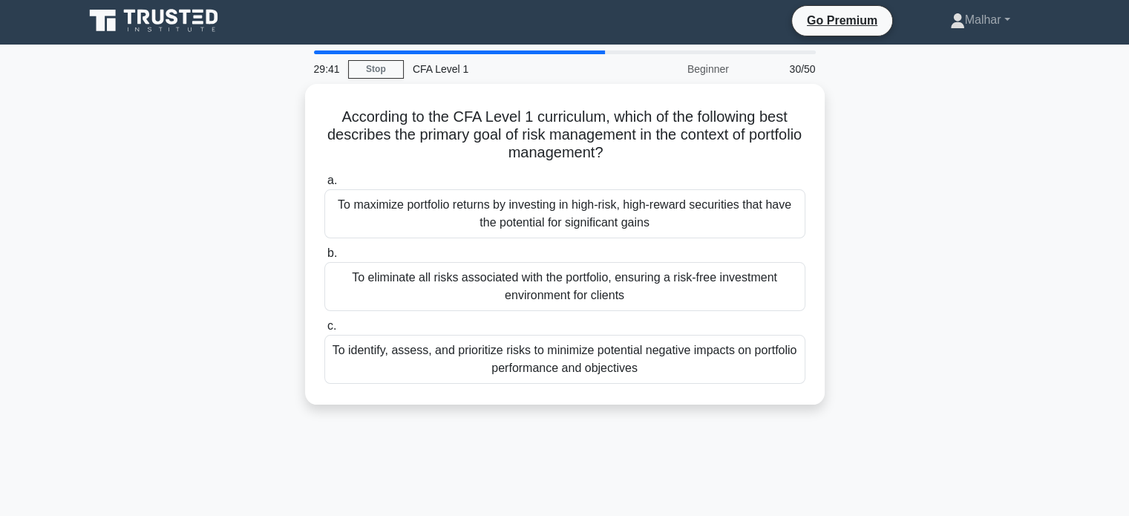
scroll to position [0, 0]
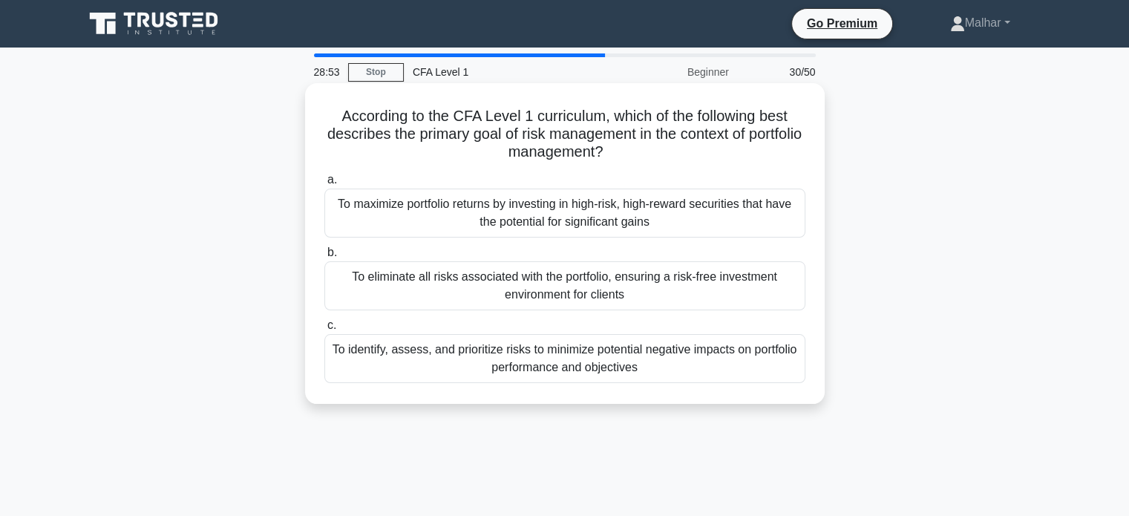
click at [623, 367] on div "To identify, assess, and prioritize risks to minimize potential negative impact…" at bounding box center [564, 358] width 481 height 49
click at [324, 330] on input "c. To identify, assess, and prioritize risks to minimize potential negative imp…" at bounding box center [324, 326] width 0 height 10
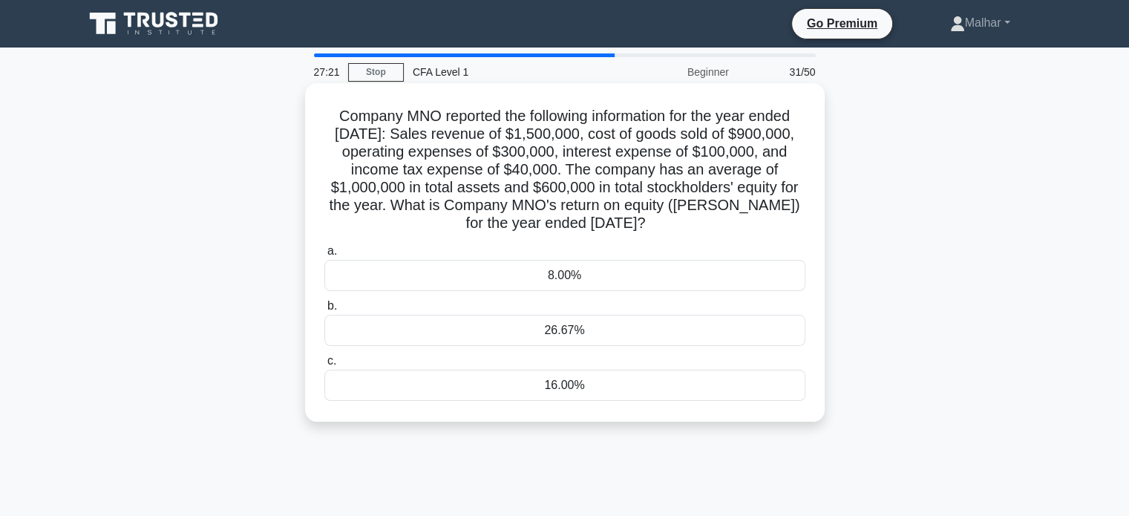
click at [618, 396] on div "16.00%" at bounding box center [564, 385] width 481 height 31
click at [324, 366] on input "c. 16.00%" at bounding box center [324, 361] width 0 height 10
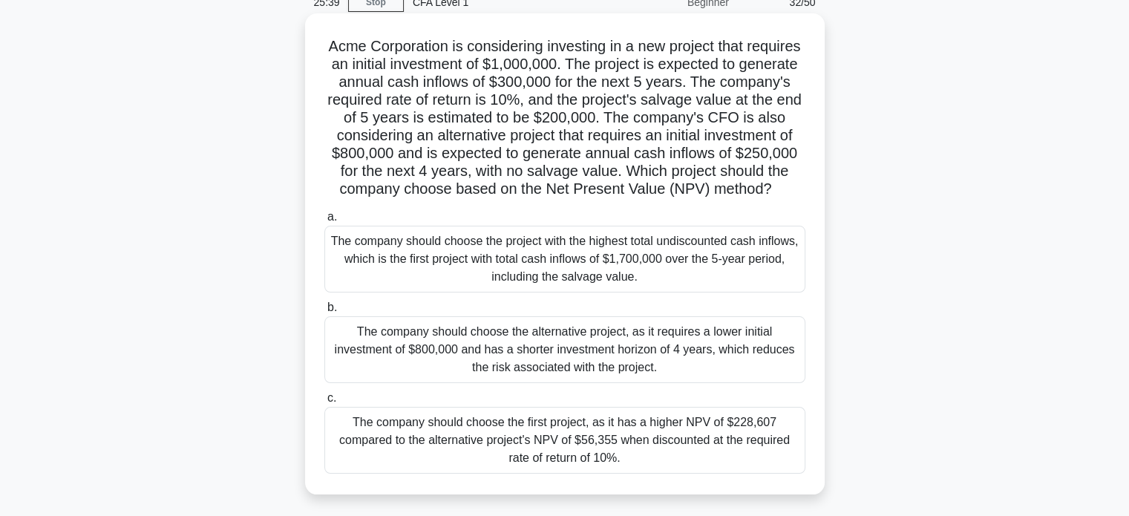
scroll to position [223, 0]
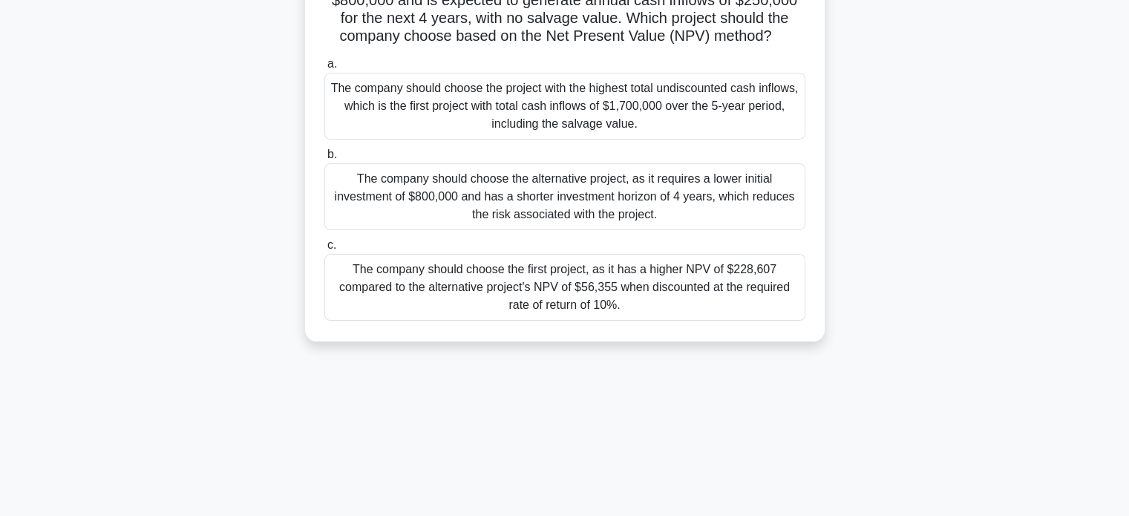
click at [762, 312] on div "The company should choose the first project, as it has a higher NPV of $228,607…" at bounding box center [564, 287] width 481 height 67
click at [324, 250] on input "c. The company should choose the first project, as it has a higher NPV of $228,…" at bounding box center [324, 245] width 0 height 10
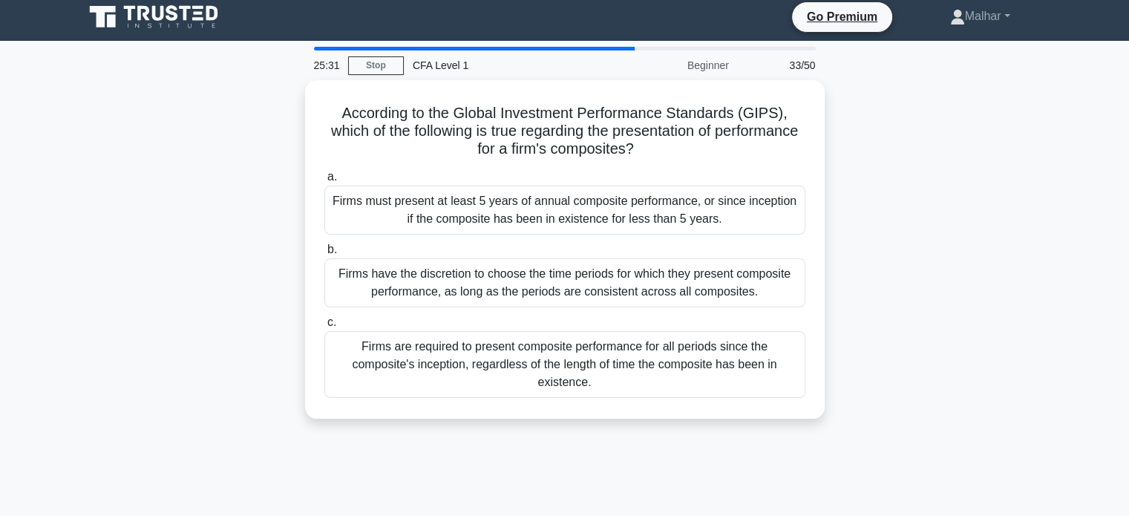
scroll to position [0, 0]
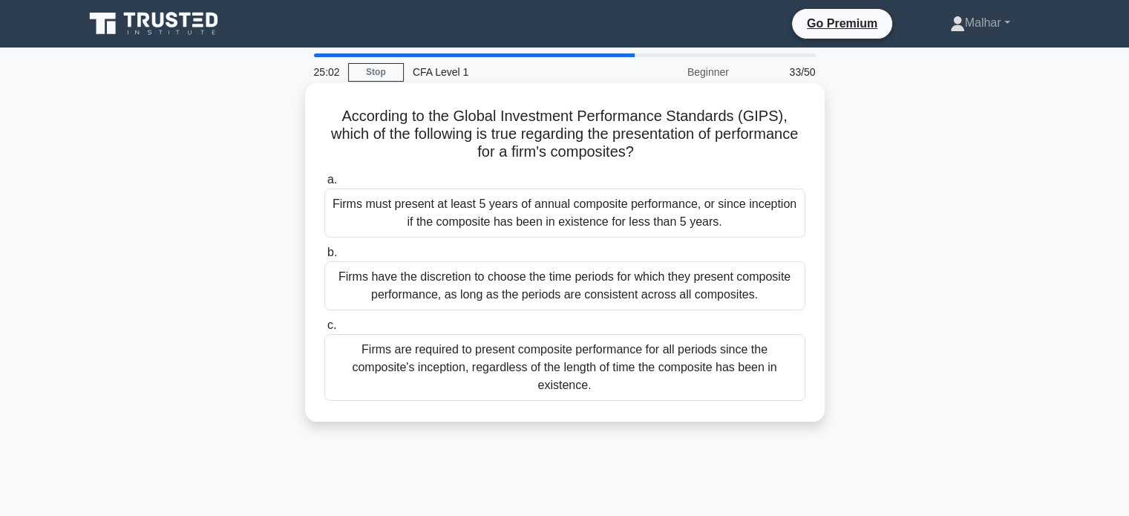
click at [724, 215] on div "Firms must present at least 5 years of annual composite performance, or since i…" at bounding box center [564, 213] width 481 height 49
click at [324, 185] on input "a. Firms must present at least 5 years of annual composite performance, or sinc…" at bounding box center [324, 180] width 0 height 10
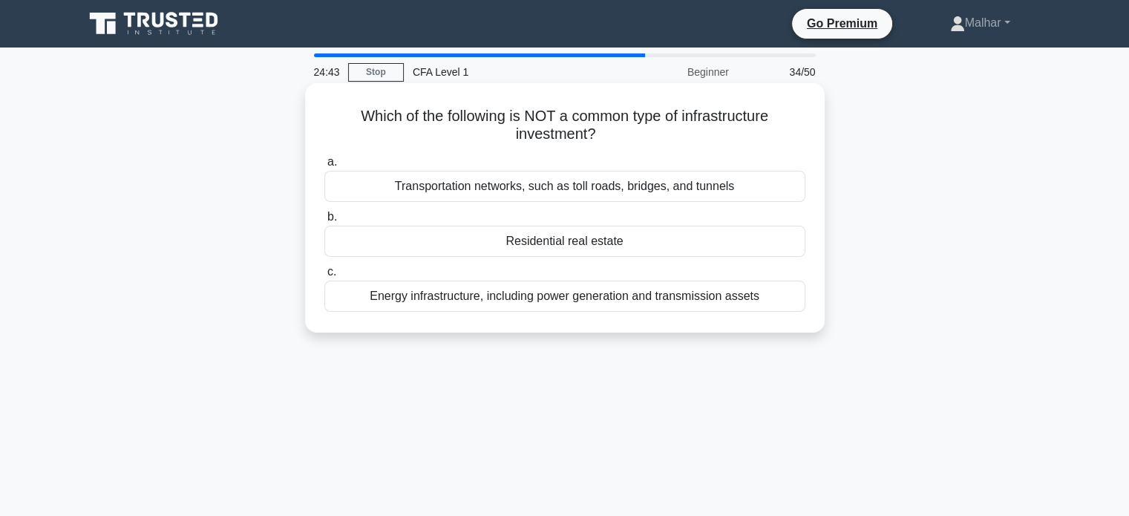
click at [466, 180] on div "Transportation networks, such as toll roads, bridges, and tunnels" at bounding box center [564, 186] width 481 height 31
click at [324, 167] on input "a. Transportation networks, such as toll roads, bridges, and tunnels" at bounding box center [324, 162] width 0 height 10
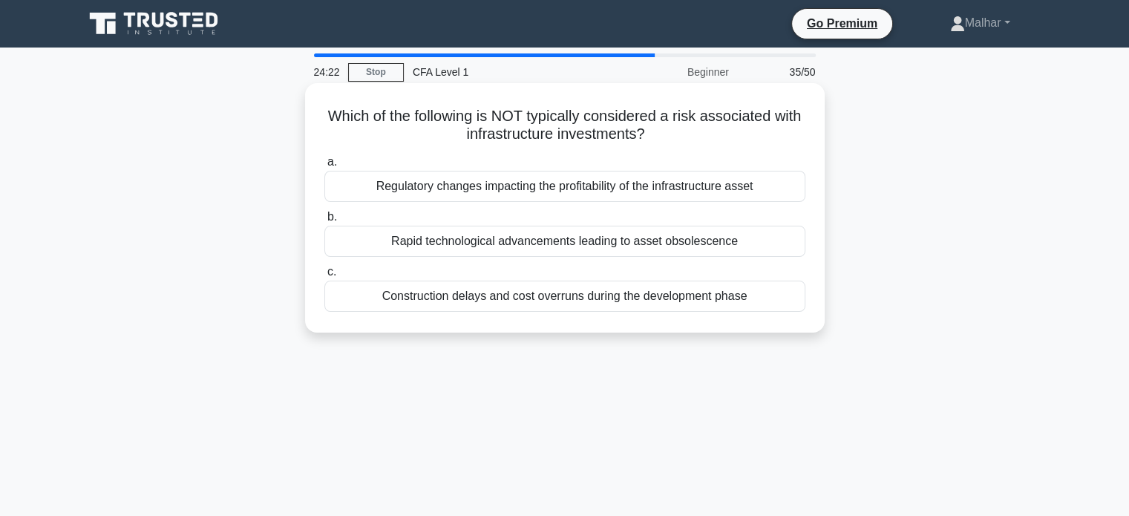
click at [622, 243] on div "Rapid technological advancements leading to asset obsolescence" at bounding box center [564, 241] width 481 height 31
click at [324, 222] on input "b. Rapid technological advancements leading to asset obsolescence" at bounding box center [324, 217] width 0 height 10
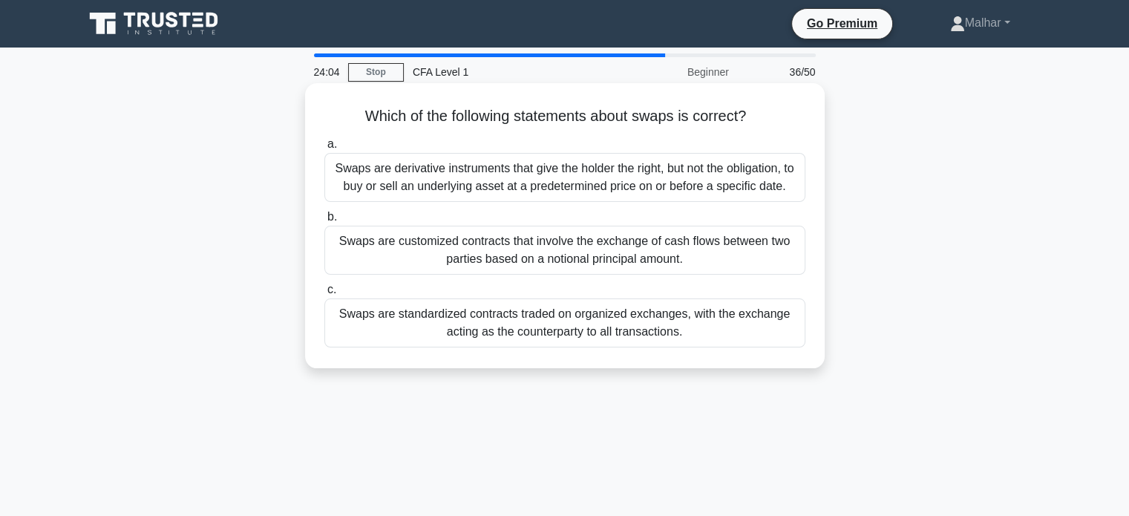
click at [610, 269] on div "Swaps are customized contracts that involve the exchange of cash flows between …" at bounding box center [564, 250] width 481 height 49
click at [324, 222] on input "b. Swaps are customized contracts that involve the exchange of cash flows betwe…" at bounding box center [324, 217] width 0 height 10
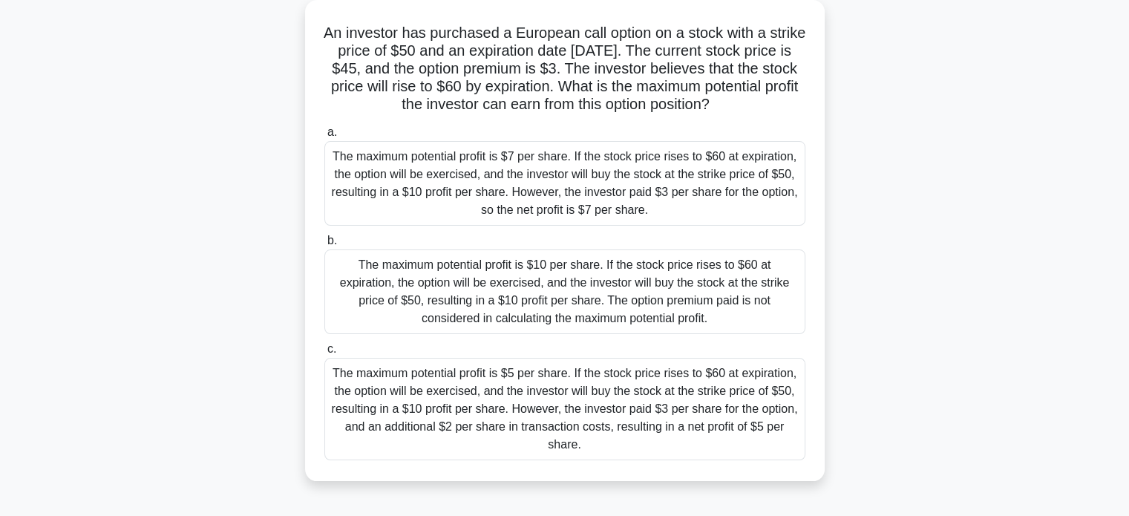
scroll to position [148, 0]
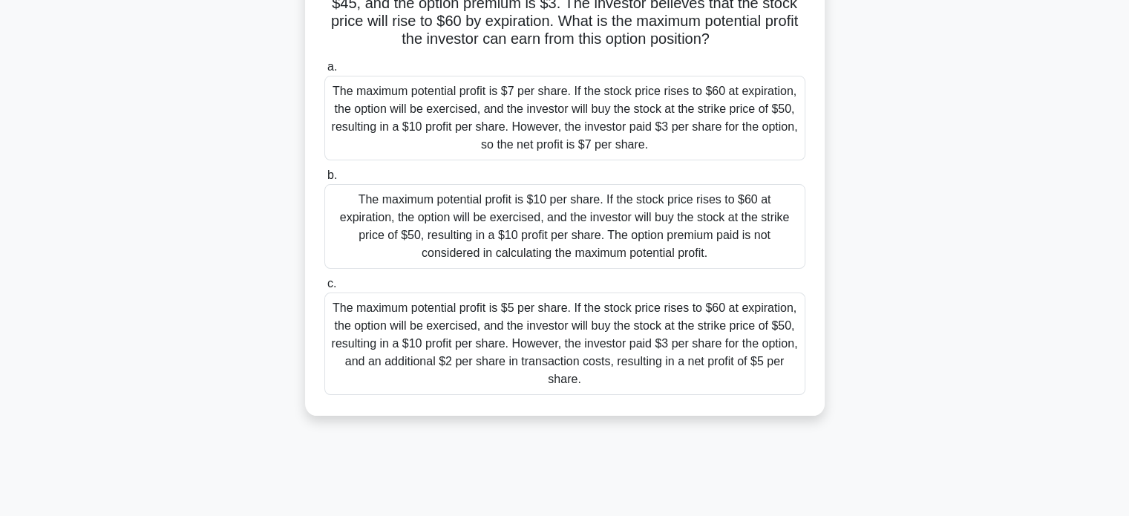
click at [630, 76] on div "The maximum potential profit is $7 per share. If the stock price rises to $60 a…" at bounding box center [564, 118] width 481 height 85
click at [324, 72] on input "a. The maximum potential profit is $7 per share. If the stock price rises to $6…" at bounding box center [324, 67] width 0 height 10
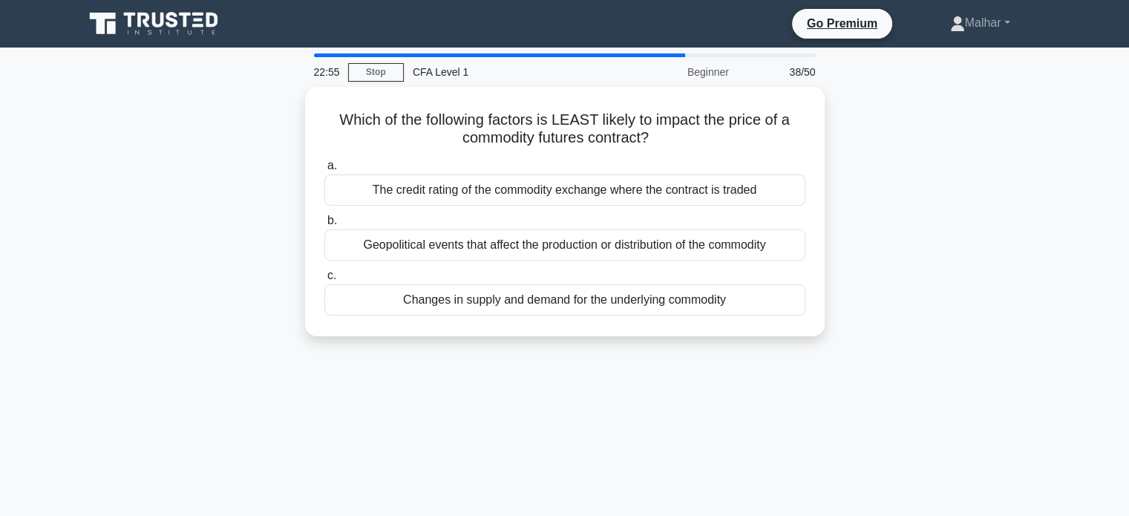
scroll to position [0, 0]
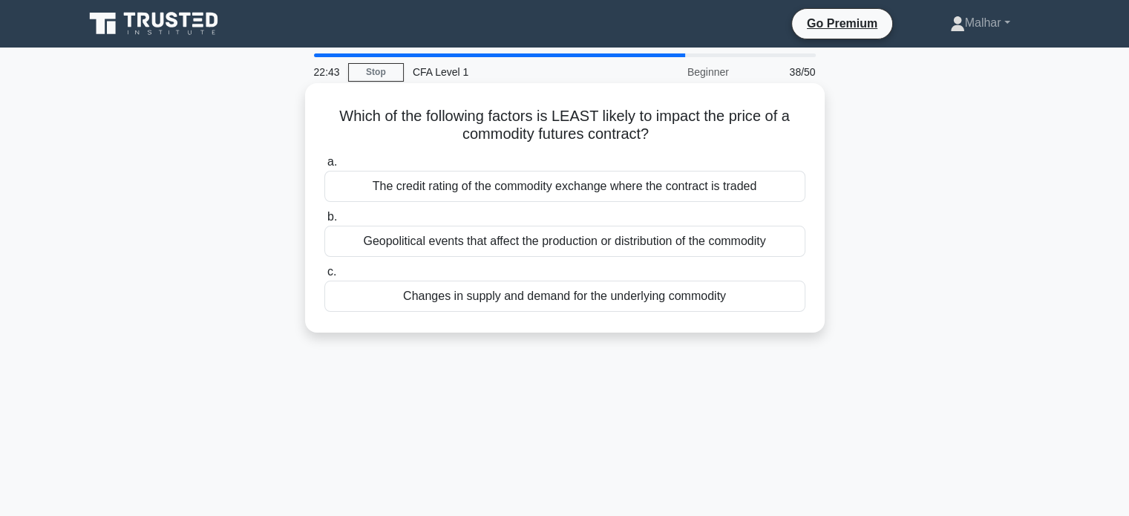
click at [640, 189] on div "The credit rating of the commodity exchange where the contract is traded" at bounding box center [564, 186] width 481 height 31
click at [324, 167] on input "a. The credit rating of the commodity exchange where the contract is traded" at bounding box center [324, 162] width 0 height 10
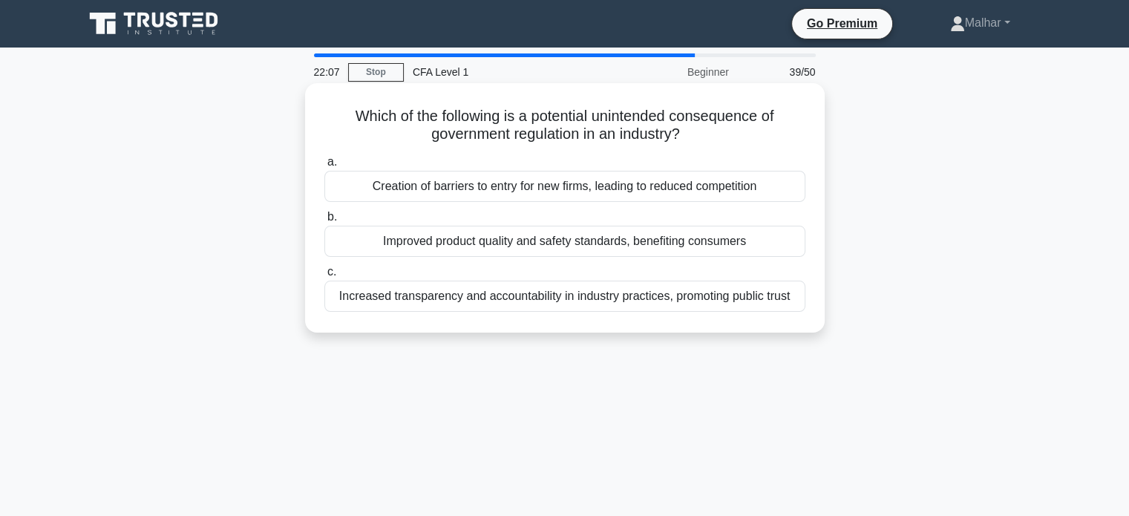
click at [749, 184] on div "Creation of barriers to entry for new firms, leading to reduced competition" at bounding box center [564, 186] width 481 height 31
click at [324, 167] on input "a. Creation of barriers to entry for new firms, leading to reduced competition" at bounding box center [324, 162] width 0 height 10
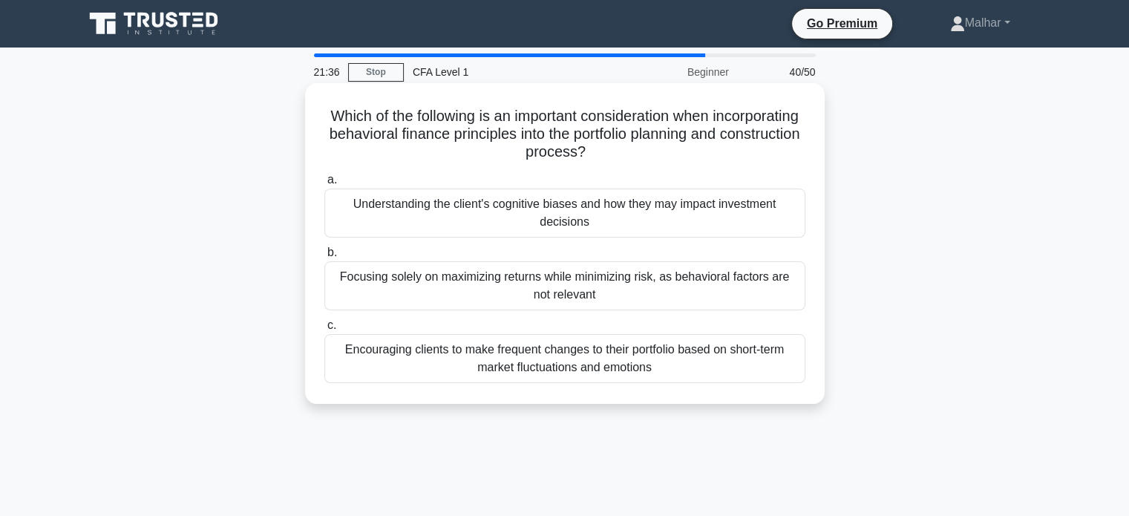
click at [607, 223] on div "Understanding the client's cognitive biases and how they may impact investment …" at bounding box center [564, 213] width 481 height 49
click at [324, 185] on input "a. Understanding the client's cognitive biases and how they may impact investme…" at bounding box center [324, 180] width 0 height 10
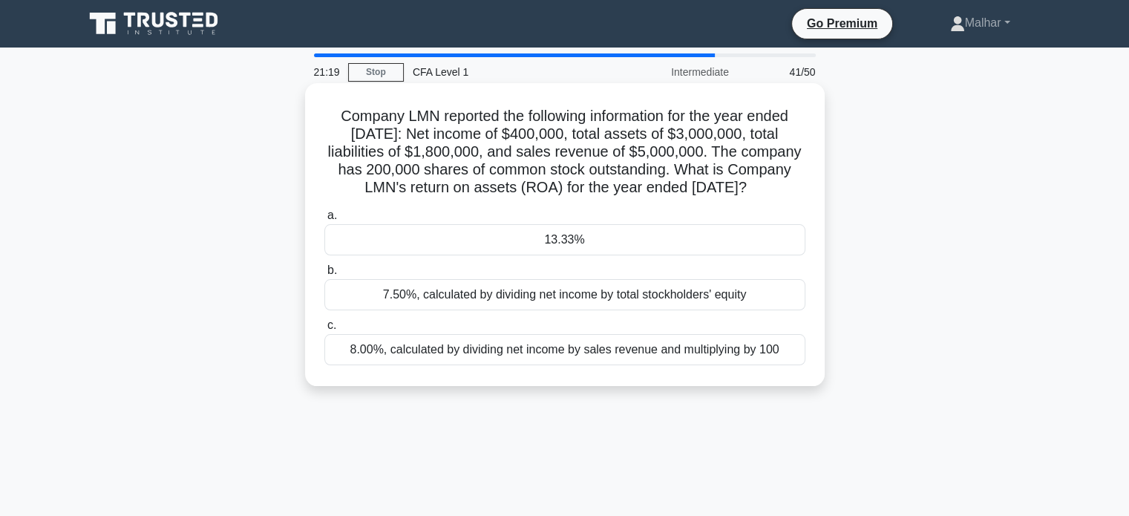
click at [594, 364] on div "8.00%, calculated by dividing net income by sales revenue and multiplying by 100" at bounding box center [564, 349] width 481 height 31
click at [324, 330] on input "c. 8.00%, calculated by dividing net income by sales revenue and multiplying by…" at bounding box center [324, 326] width 0 height 10
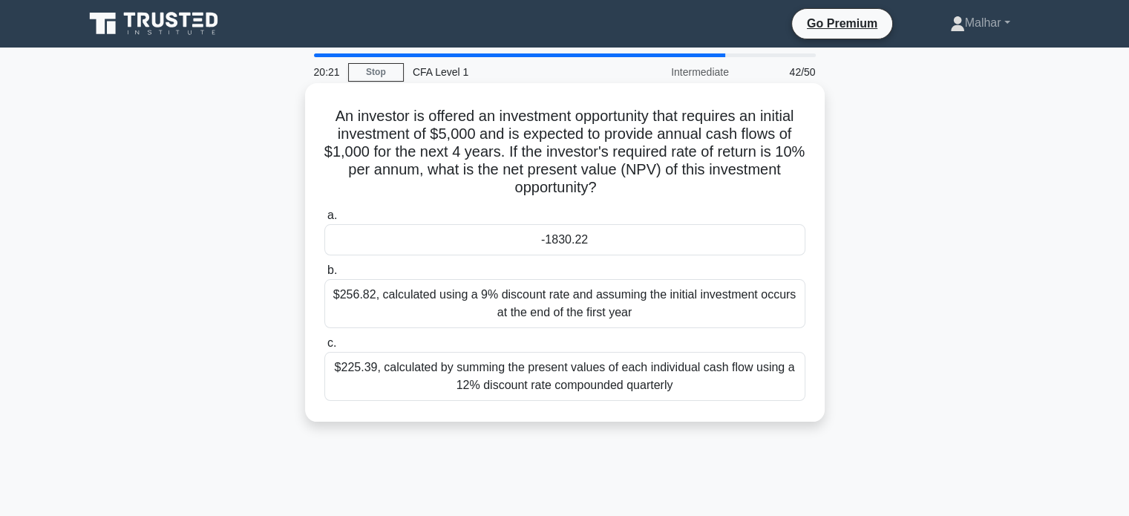
click at [611, 370] on div "$225.39, calculated by summing the present values of each individual cash flow …" at bounding box center [564, 376] width 481 height 49
click at [324, 348] on input "c. $225.39, calculated by summing the present values of each individual cash fl…" at bounding box center [324, 343] width 0 height 10
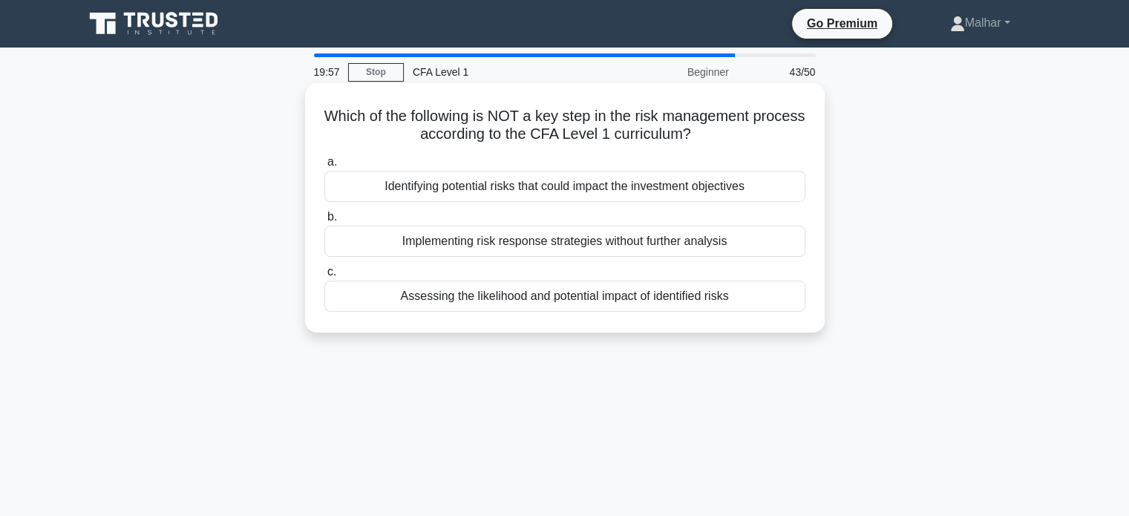
click at [639, 249] on div "Implementing risk response strategies without further analysis" at bounding box center [564, 241] width 481 height 31
click at [324, 222] on input "b. Implementing risk response strategies without further analysis" at bounding box center [324, 217] width 0 height 10
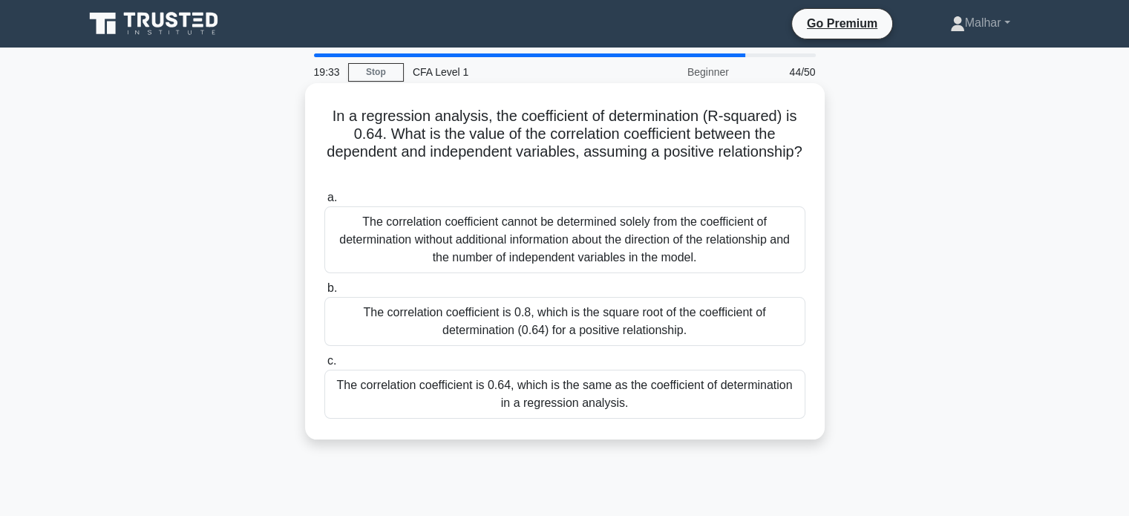
click at [608, 322] on div "The correlation coefficient is 0.8, which is the square root of the coefficient…" at bounding box center [564, 321] width 481 height 49
click at [324, 293] on input "b. The correlation coefficient is 0.8, which is the square root of the coeffici…" at bounding box center [324, 289] width 0 height 10
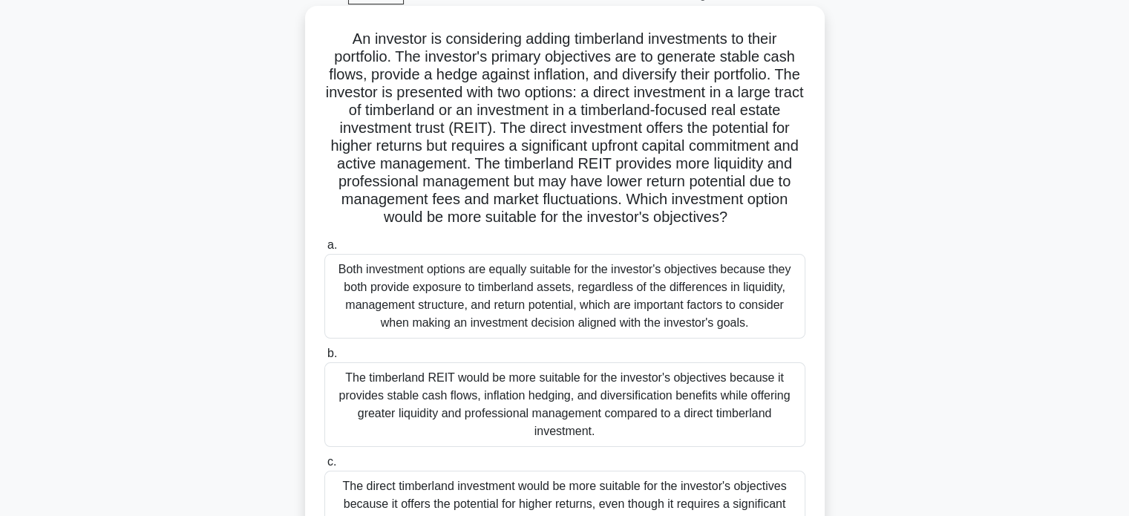
scroll to position [148, 0]
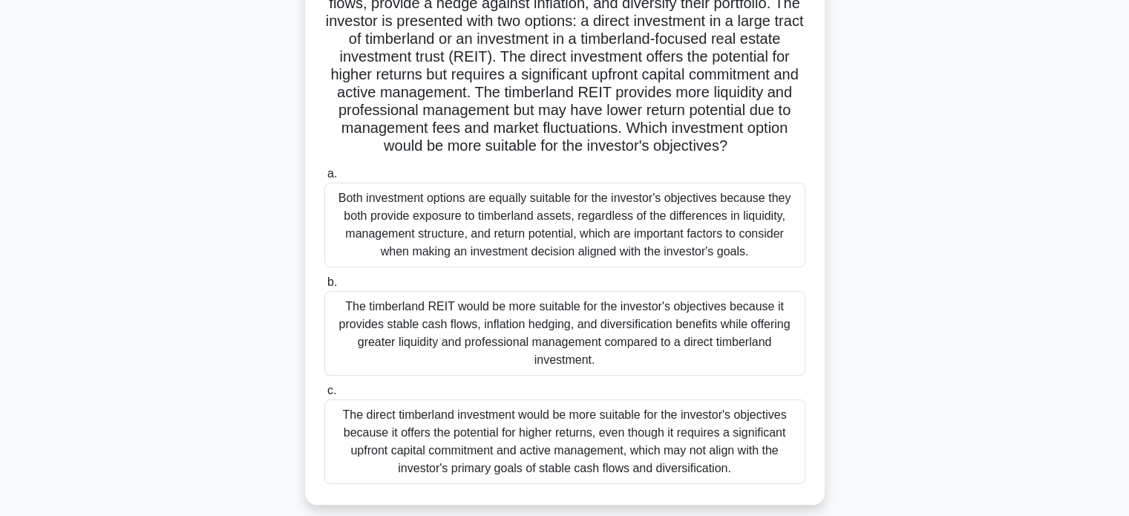
click at [676, 353] on div "The timberland REIT would be more suitable for the investor's objectives becaus…" at bounding box center [564, 333] width 481 height 85
click at [324, 287] on input "b. The timberland REIT would be more suitable for the investor's objectives bec…" at bounding box center [324, 283] width 0 height 10
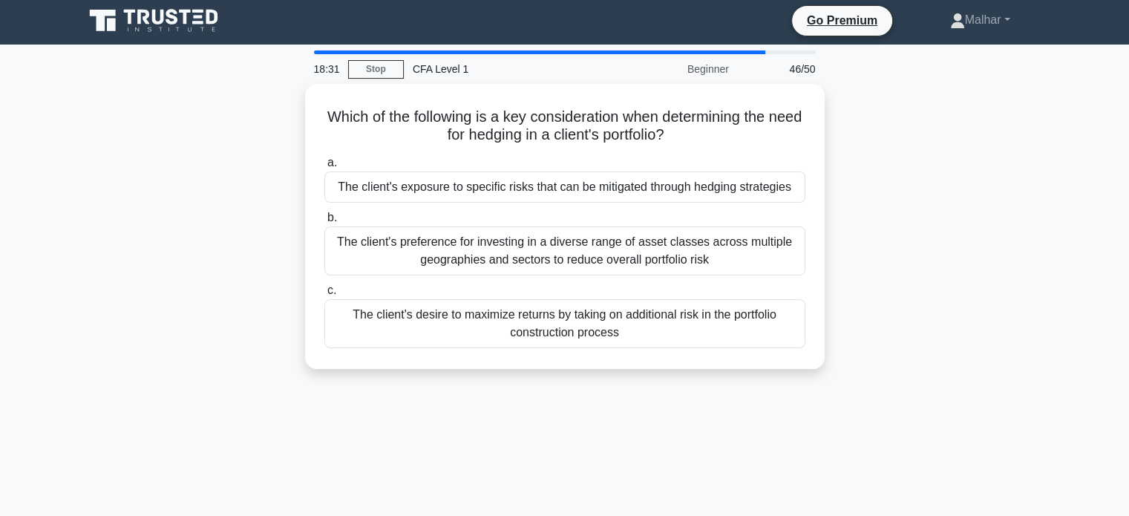
scroll to position [0, 0]
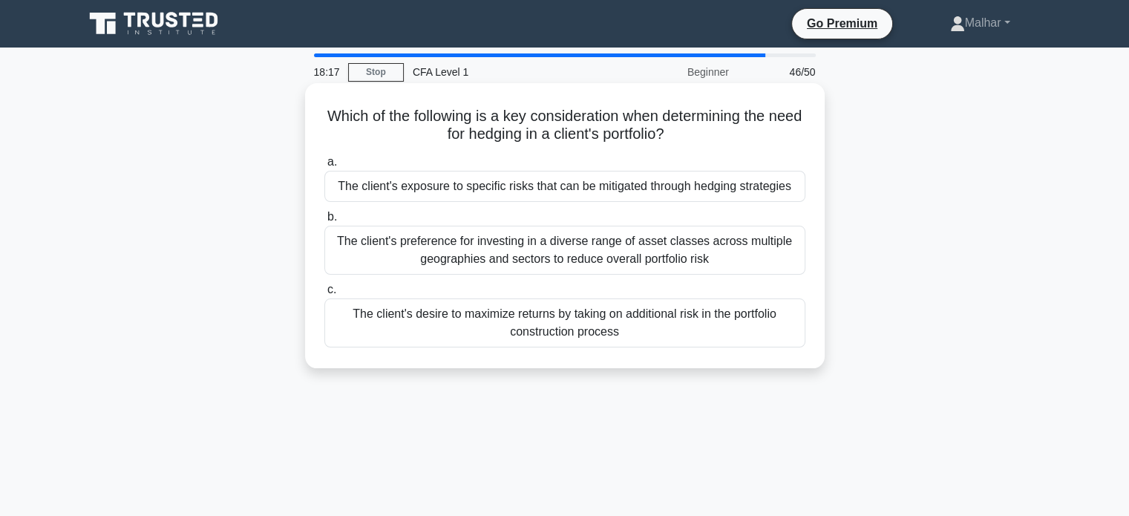
click at [714, 261] on div "The client's preference for investing in a diverse range of asset classes acros…" at bounding box center [564, 250] width 481 height 49
click at [324, 222] on input "b. The client's preference for investing in a diverse range of asset classes ac…" at bounding box center [324, 217] width 0 height 10
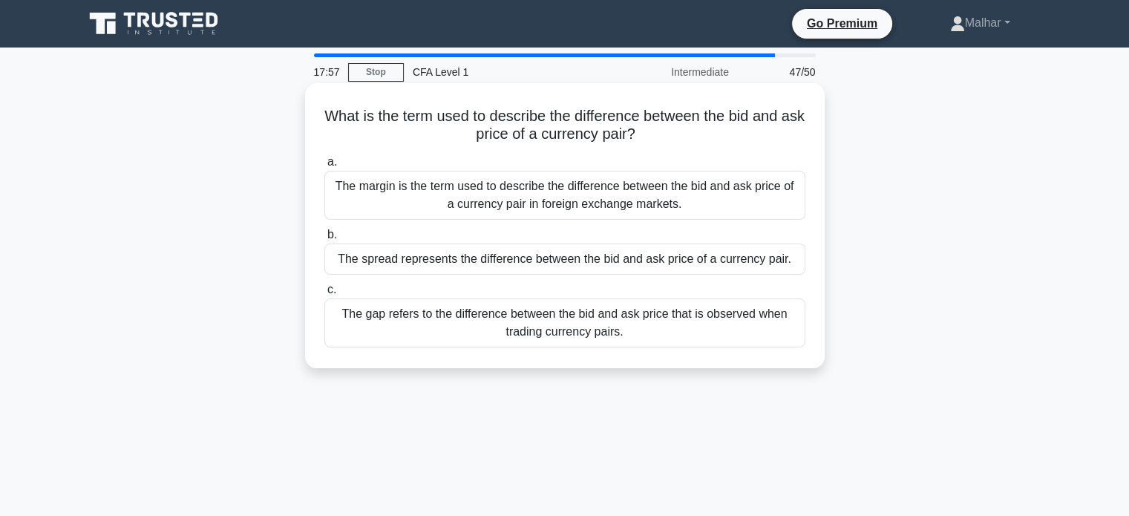
click at [748, 328] on div "The gap refers to the difference between the bid and ask price that is observed…" at bounding box center [564, 322] width 481 height 49
click at [324, 295] on input "c. The gap refers to the difference between the bid and ask price that is obser…" at bounding box center [324, 290] width 0 height 10
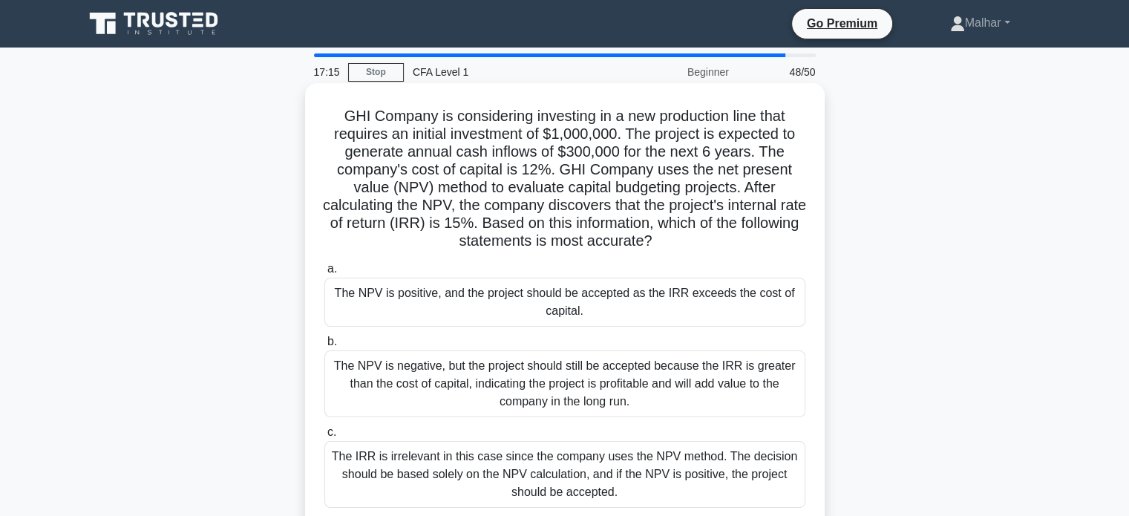
scroll to position [74, 0]
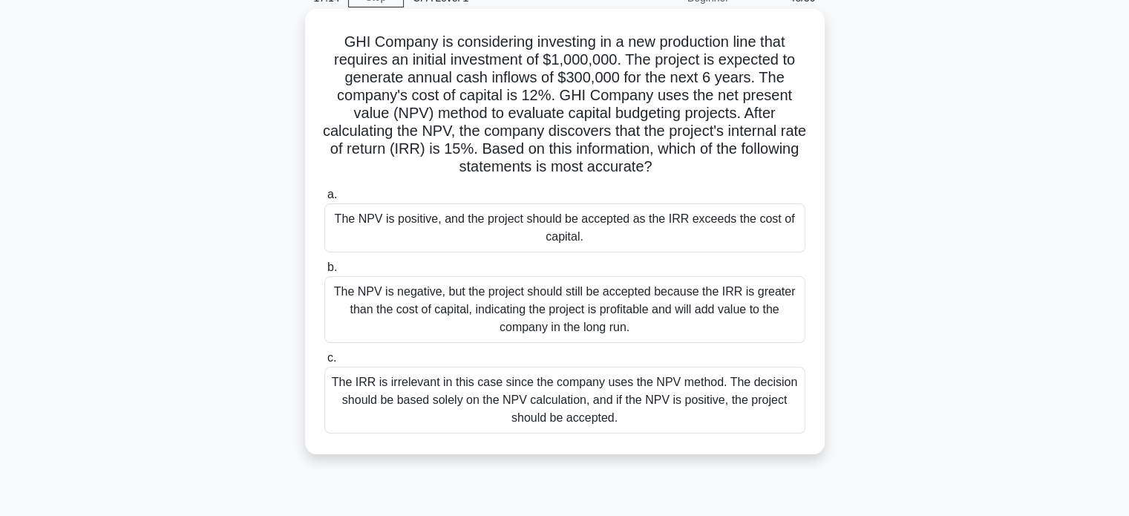
click at [713, 219] on div "The NPV is positive, and the project should be accepted as the IRR exceeds the …" at bounding box center [564, 227] width 481 height 49
click at [324, 200] on input "a. The NPV is positive, and the project should be accepted as the IRR exceeds t…" at bounding box center [324, 195] width 0 height 10
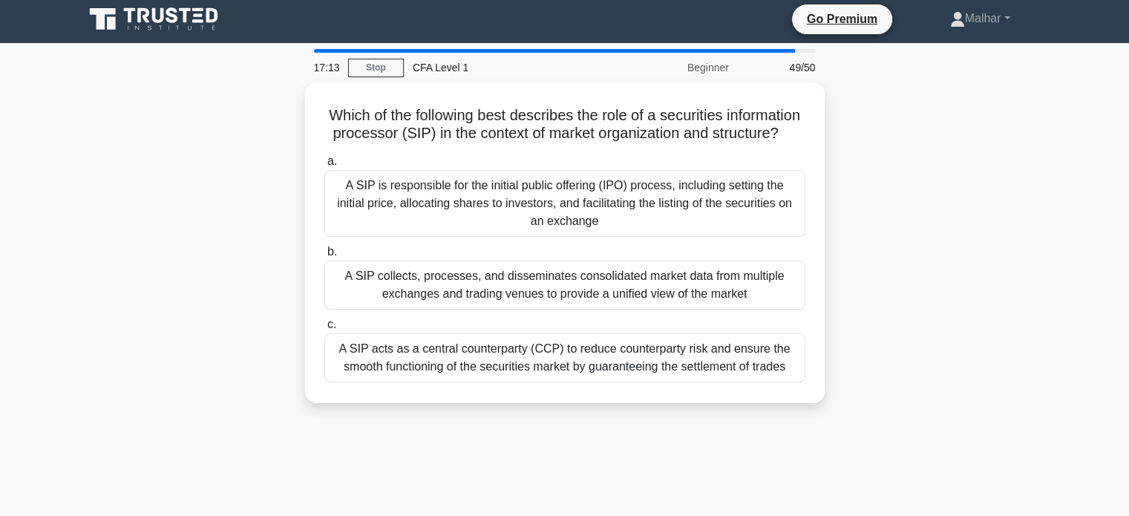
scroll to position [0, 0]
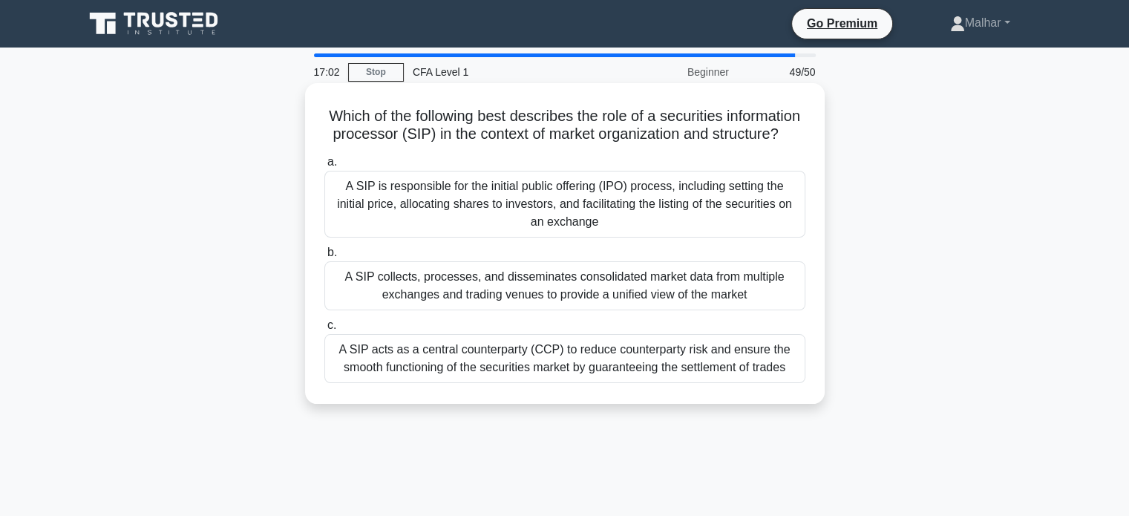
click at [701, 364] on div "A SIP acts as a central counterparty (CCP) to reduce counterparty risk and ensu…" at bounding box center [564, 358] width 481 height 49
click at [324, 330] on input "c. A SIP acts as a central counterparty (CCP) to reduce counterparty risk and e…" at bounding box center [324, 326] width 0 height 10
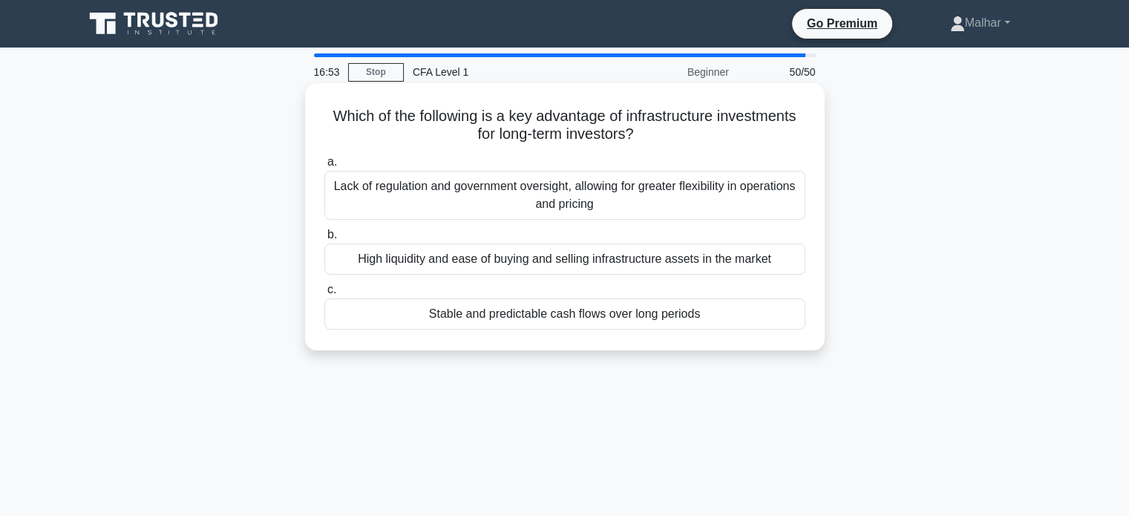
click at [686, 314] on div "Stable and predictable cash flows over long periods" at bounding box center [564, 313] width 481 height 31
click at [324, 295] on input "c. Stable and predictable cash flows over long periods" at bounding box center [324, 290] width 0 height 10
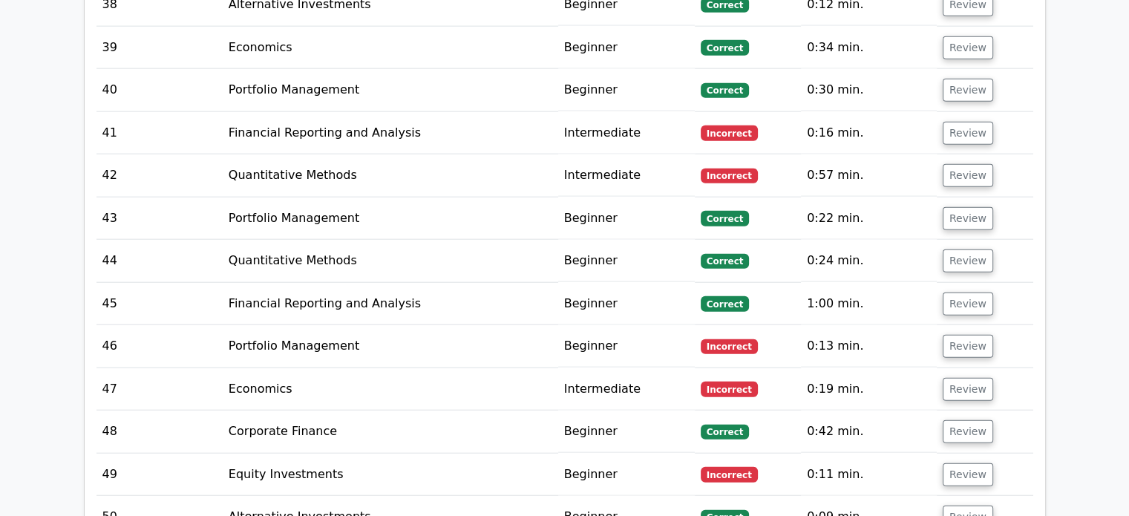
scroll to position [3637, 0]
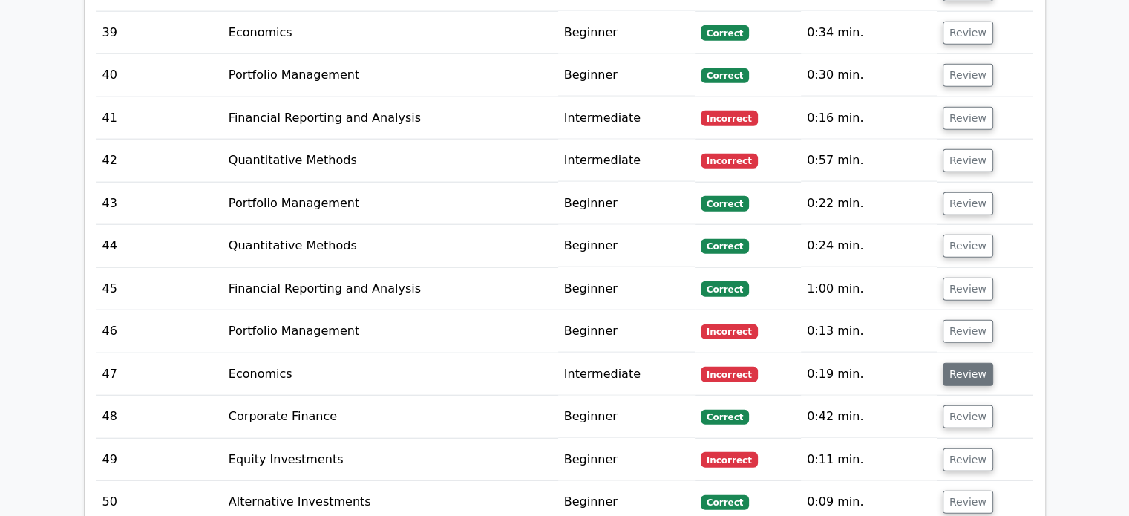
click at [960, 363] on button "Review" at bounding box center [968, 374] width 50 height 23
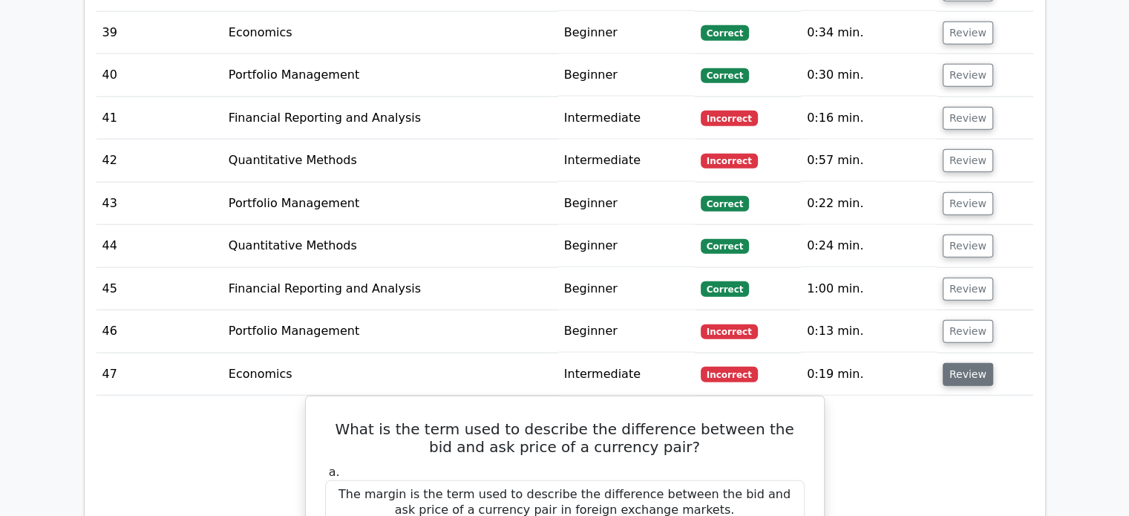
click at [947, 363] on button "Review" at bounding box center [968, 374] width 50 height 23
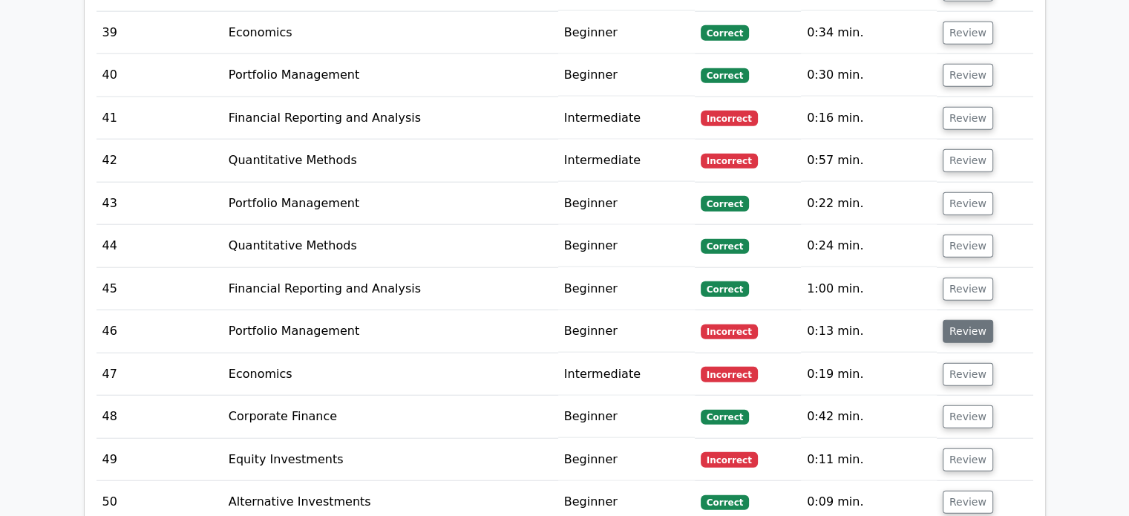
click at [953, 320] on button "Review" at bounding box center [968, 331] width 50 height 23
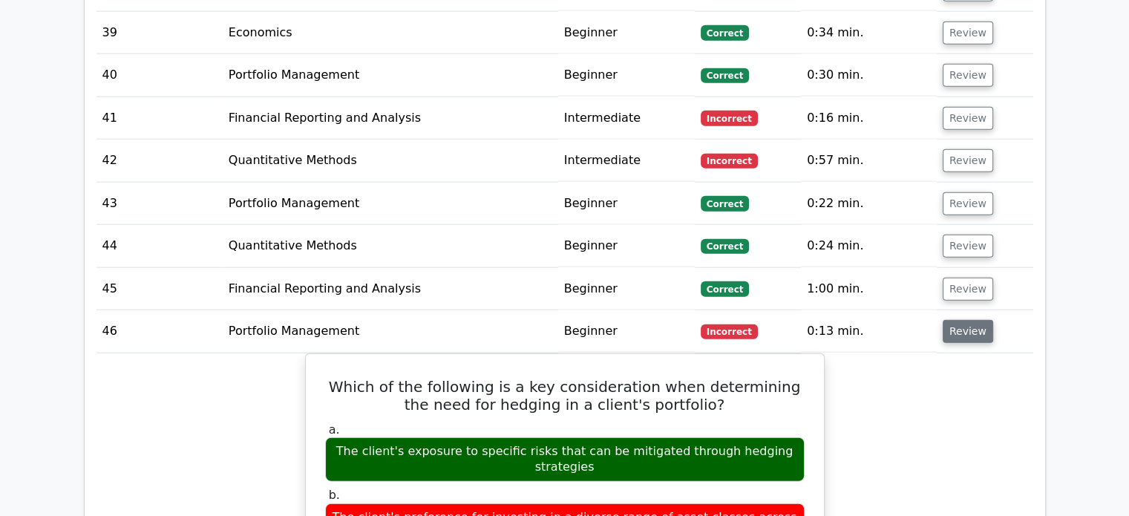
click at [953, 320] on button "Review" at bounding box center [968, 331] width 50 height 23
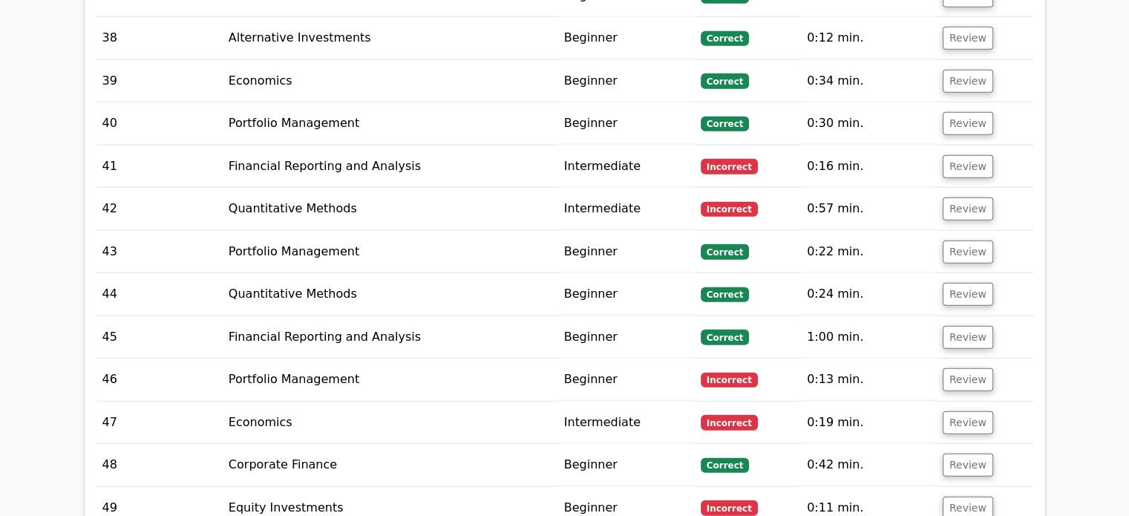
scroll to position [3563, 0]
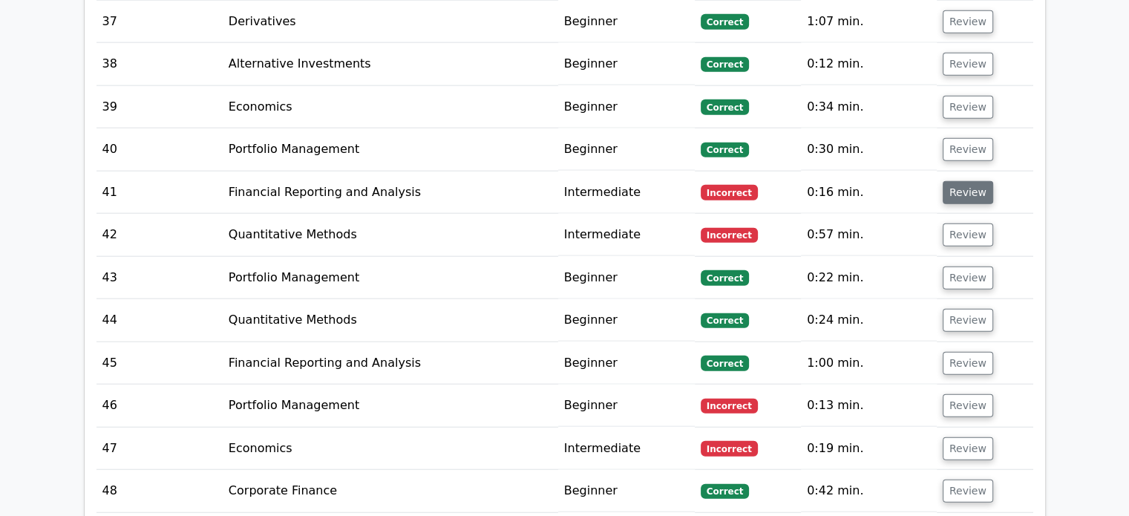
click at [966, 181] on button "Review" at bounding box center [968, 192] width 50 height 23
click at [970, 181] on button "Review" at bounding box center [968, 192] width 50 height 23
click at [959, 223] on button "Review" at bounding box center [968, 234] width 50 height 23
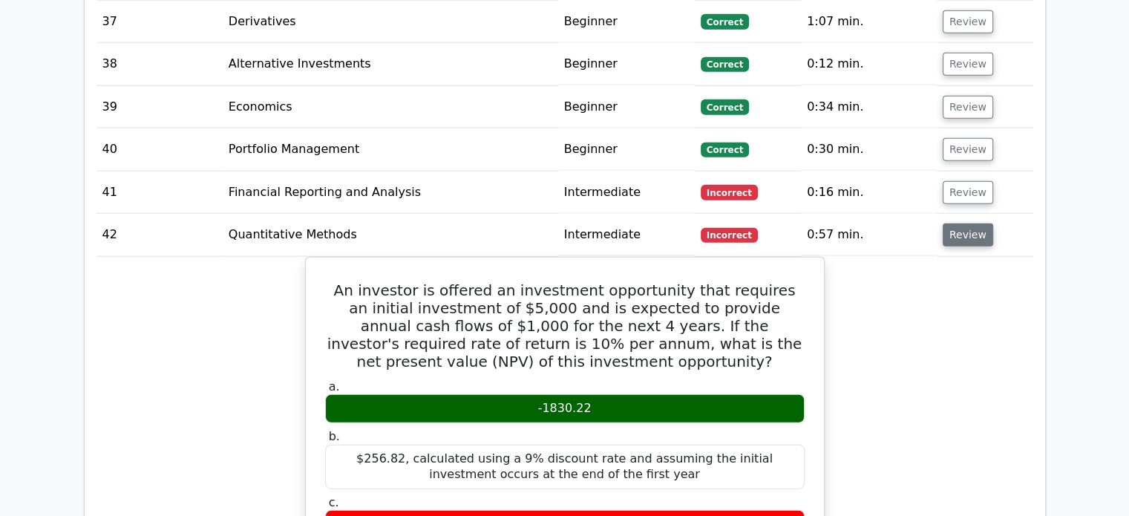
click at [953, 223] on button "Review" at bounding box center [968, 234] width 50 height 23
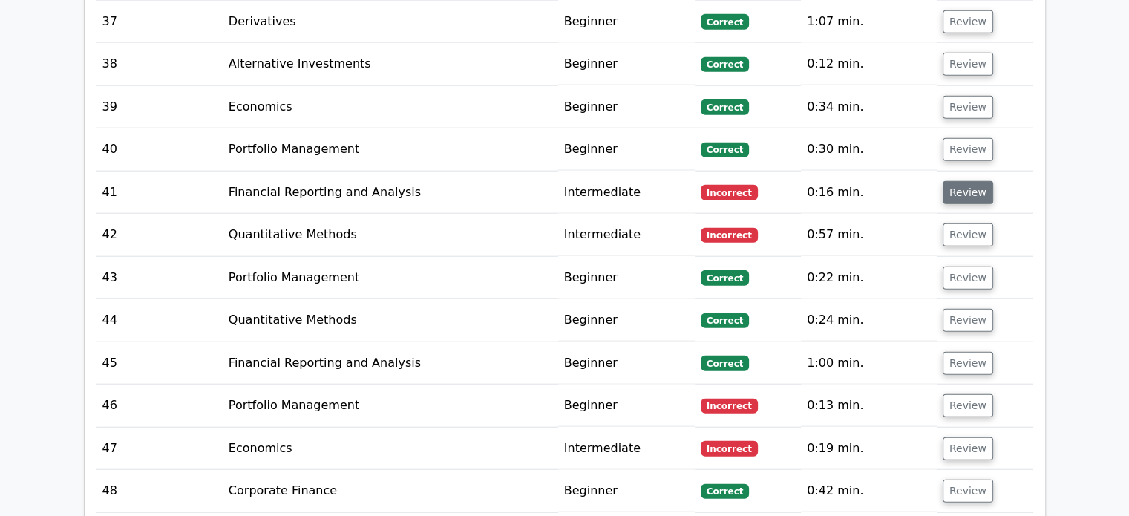
click at [962, 181] on button "Review" at bounding box center [968, 192] width 50 height 23
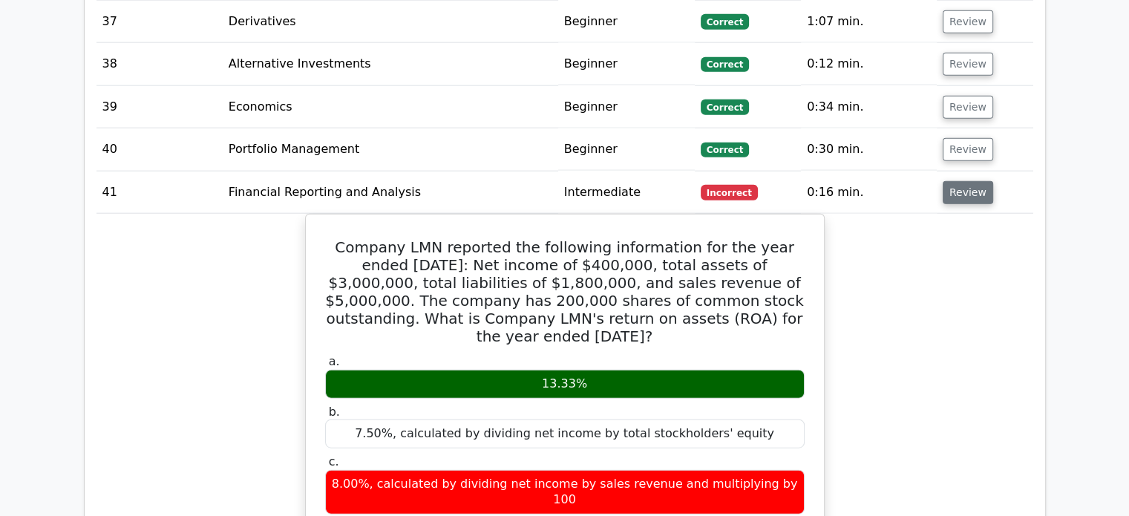
click at [962, 181] on button "Review" at bounding box center [968, 192] width 50 height 23
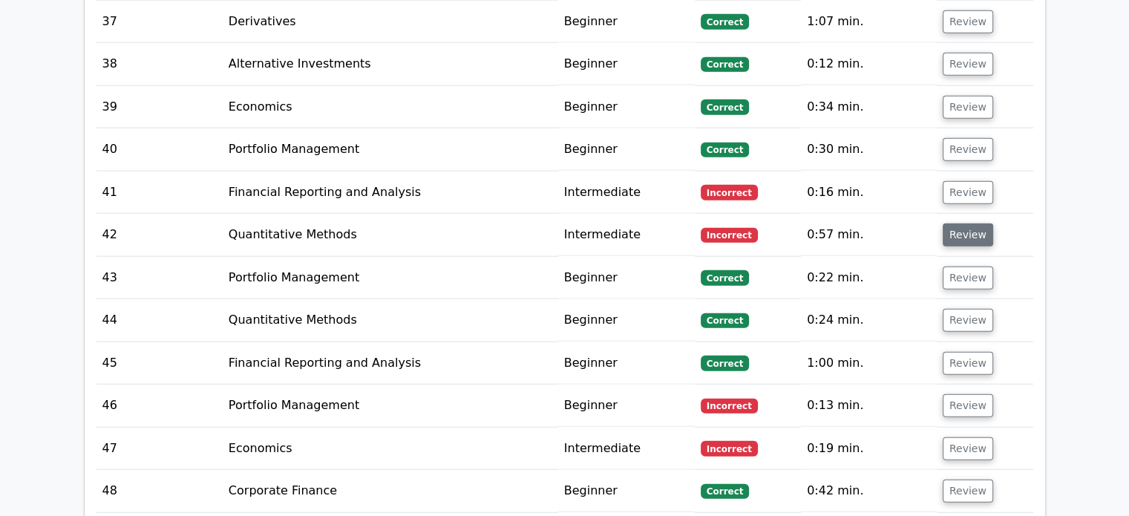
click at [967, 223] on button "Review" at bounding box center [968, 234] width 50 height 23
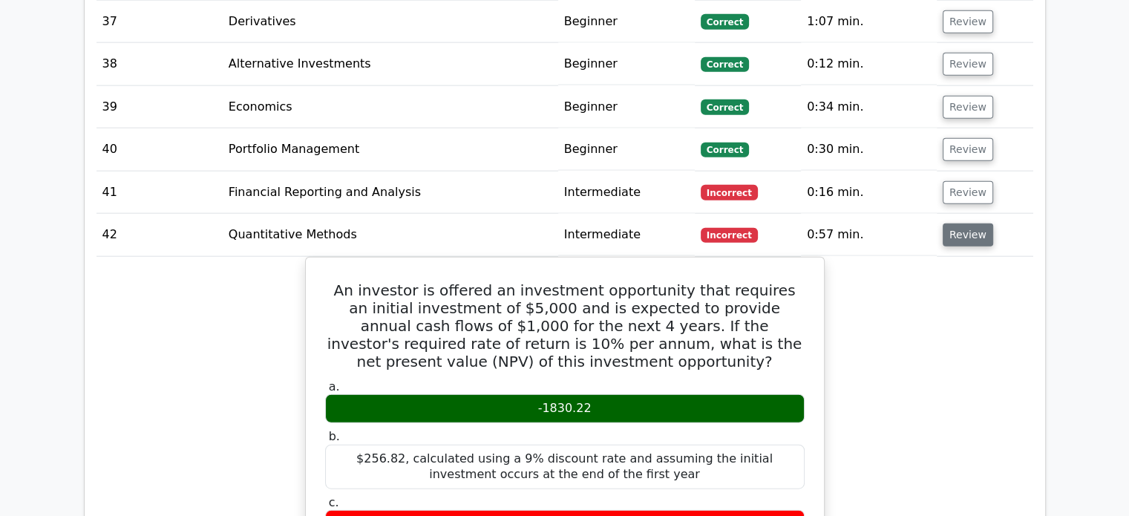
click at [966, 223] on button "Review" at bounding box center [968, 234] width 50 height 23
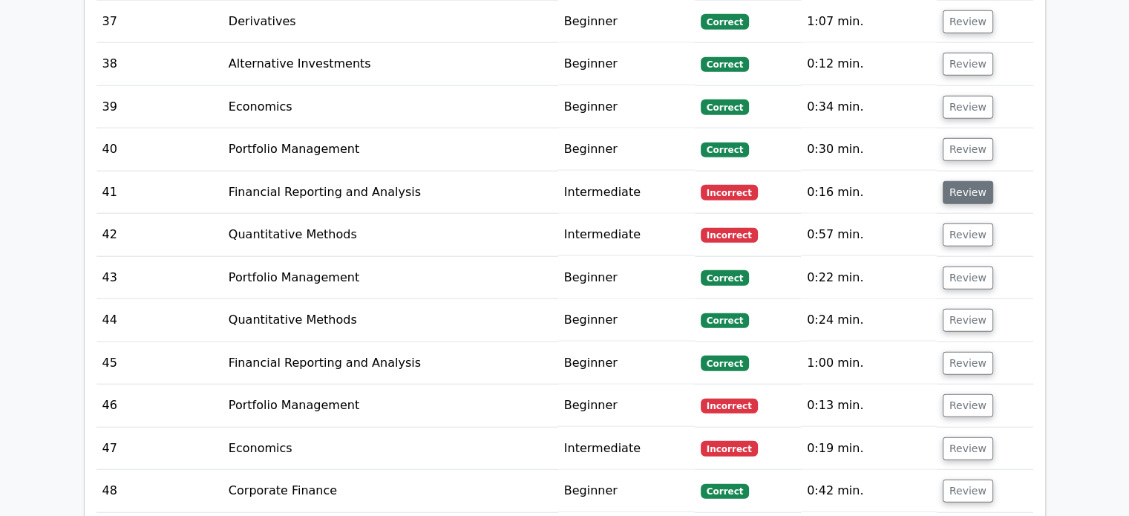
click at [962, 181] on button "Review" at bounding box center [968, 192] width 50 height 23
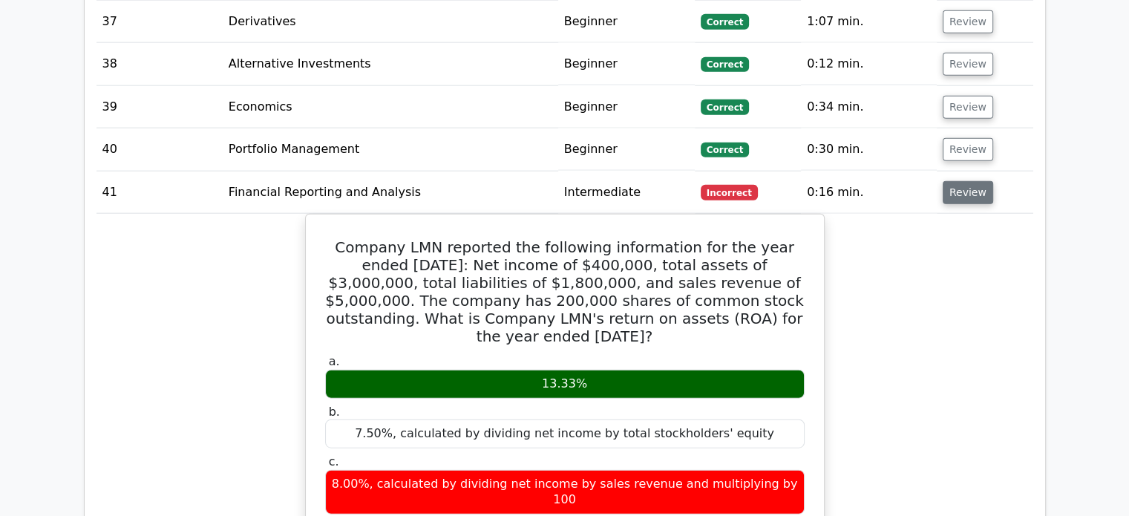
click at [964, 181] on button "Review" at bounding box center [968, 192] width 50 height 23
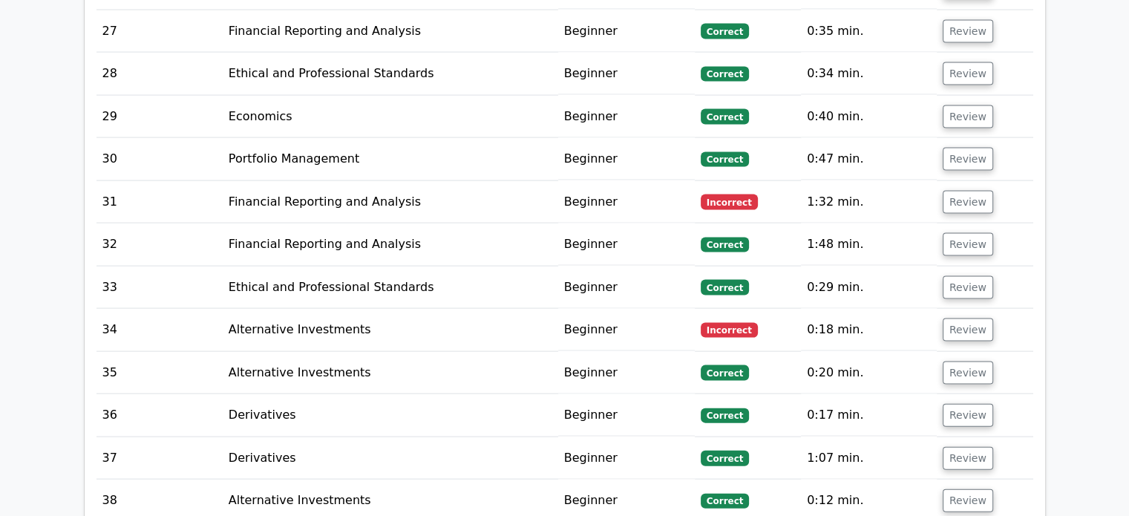
scroll to position [3117, 0]
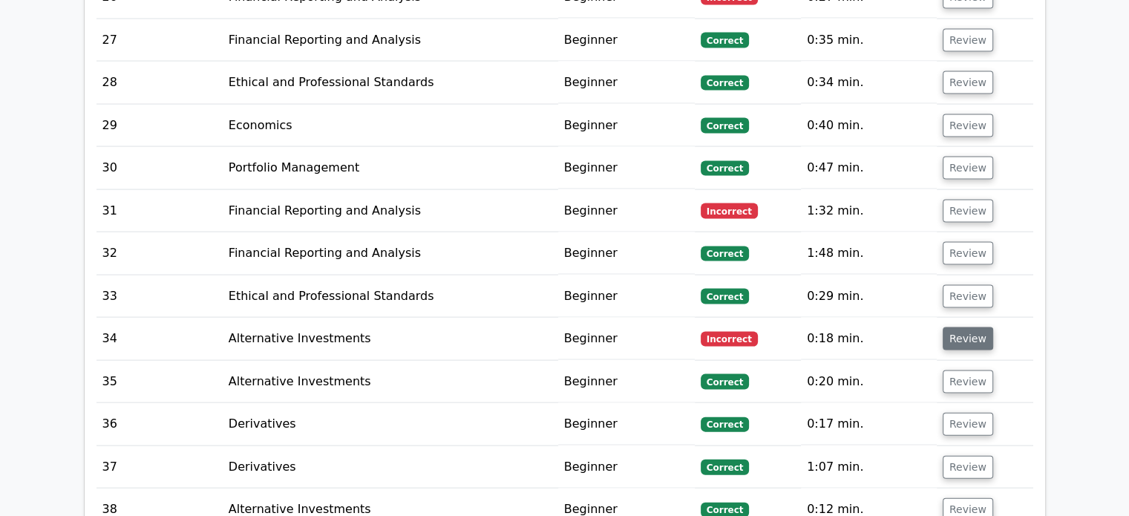
click at [977, 327] on button "Review" at bounding box center [968, 338] width 50 height 23
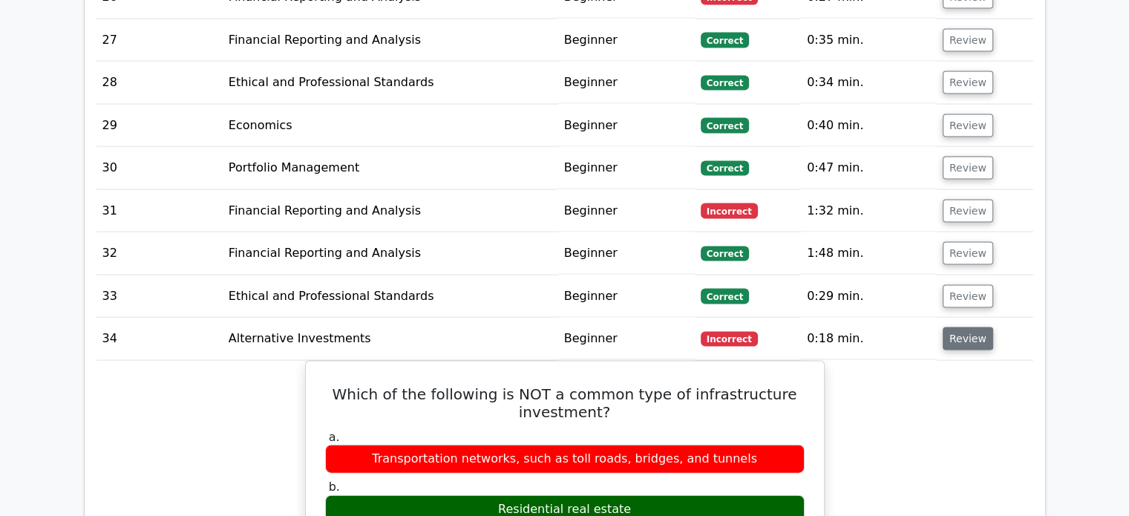
click at [977, 327] on button "Review" at bounding box center [968, 338] width 50 height 23
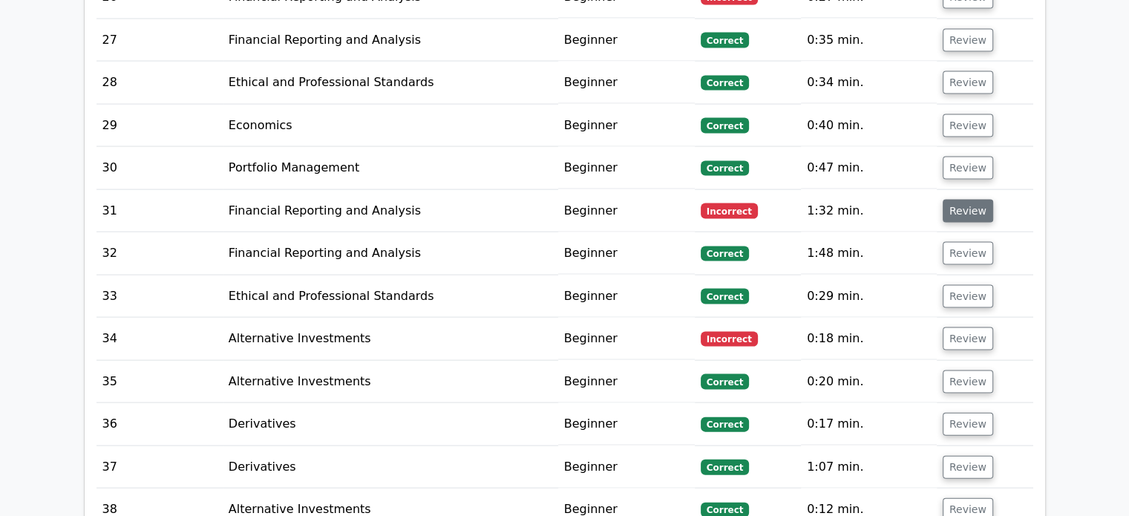
click at [950, 200] on button "Review" at bounding box center [968, 211] width 50 height 23
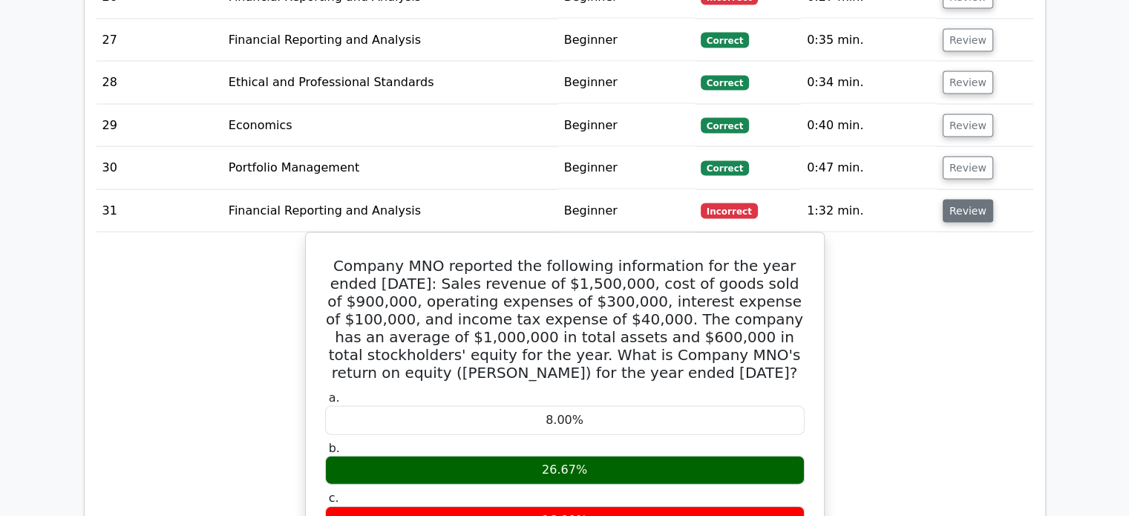
click at [950, 200] on button "Review" at bounding box center [968, 211] width 50 height 23
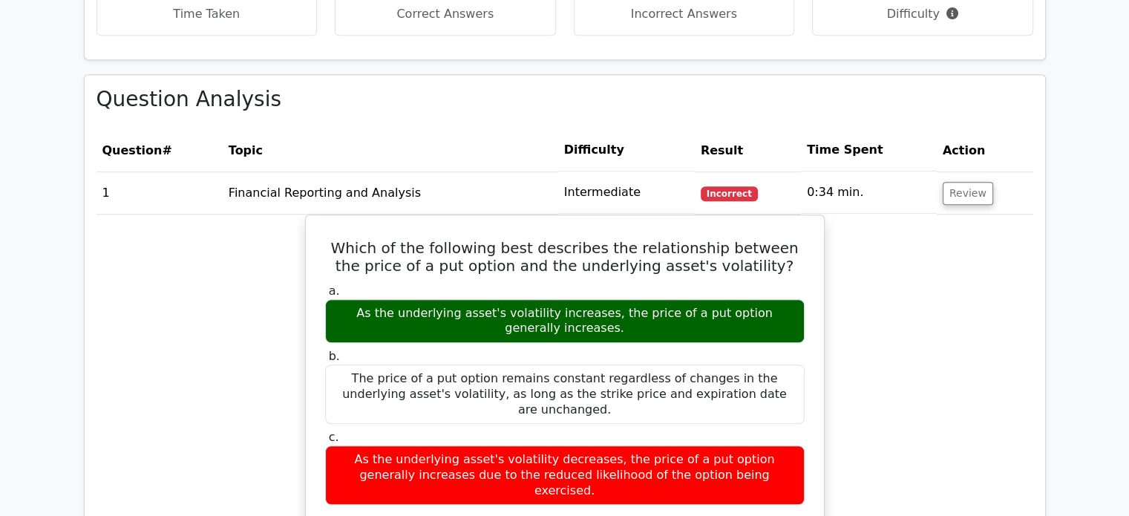
scroll to position [1188, 0]
